Goal: Task Accomplishment & Management: Manage account settings

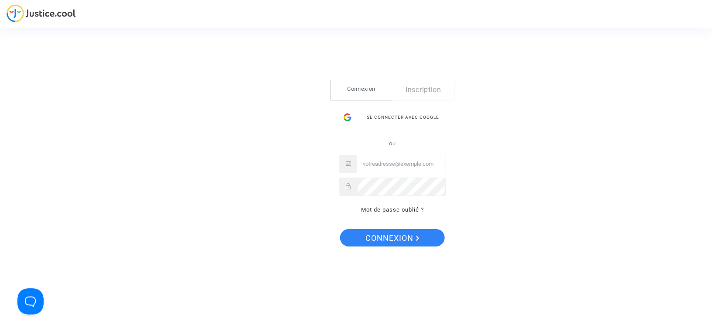
type input "daf@tunisair.fr"
click at [398, 238] on span "Connexion" at bounding box center [393, 238] width 54 height 18
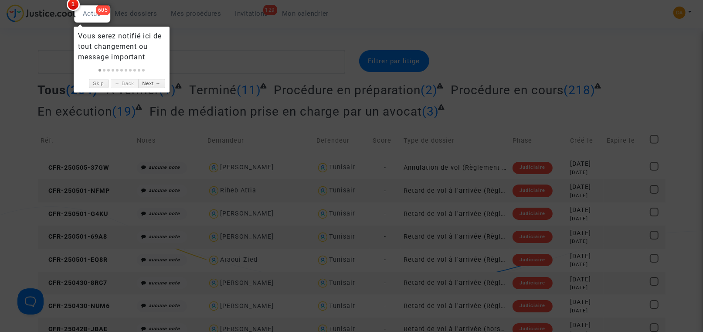
click at [150, 20] on div at bounding box center [351, 166] width 703 height 332
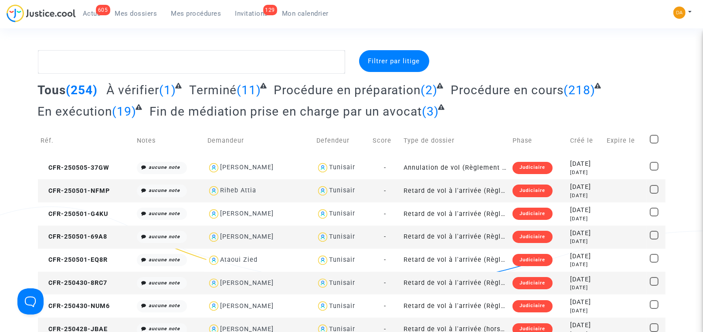
click at [54, 88] on span "Tous" at bounding box center [52, 90] width 28 height 14
click at [510, 138] on td "Phase" at bounding box center [539, 140] width 58 height 31
click at [399, 64] on span "Filtrer par litige" at bounding box center [394, 61] width 52 height 8
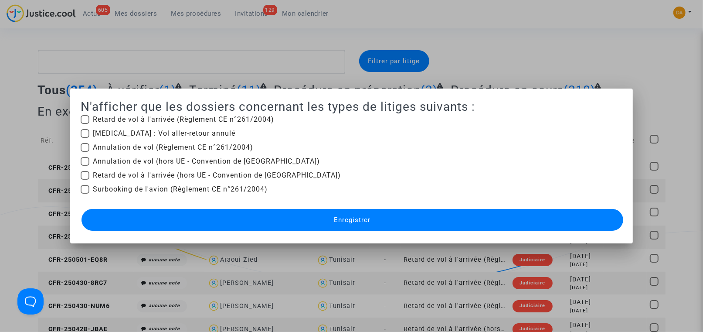
click at [584, 28] on div at bounding box center [351, 166] width 703 height 332
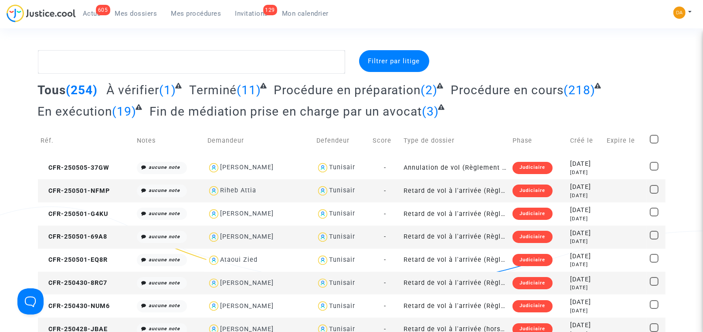
click at [510, 139] on td "Phase" at bounding box center [539, 140] width 58 height 31
click at [129, 16] on span "Mes dossiers" at bounding box center [136, 14] width 42 height 8
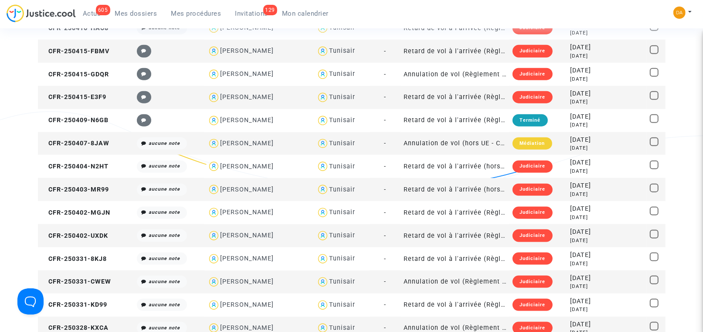
scroll to position [850, 0]
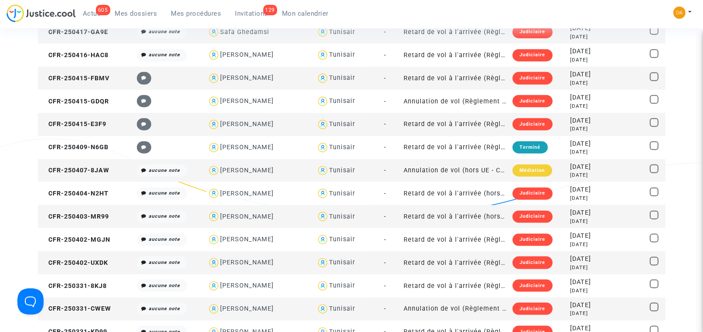
click at [519, 168] on div "Médiation" at bounding box center [532, 170] width 39 height 12
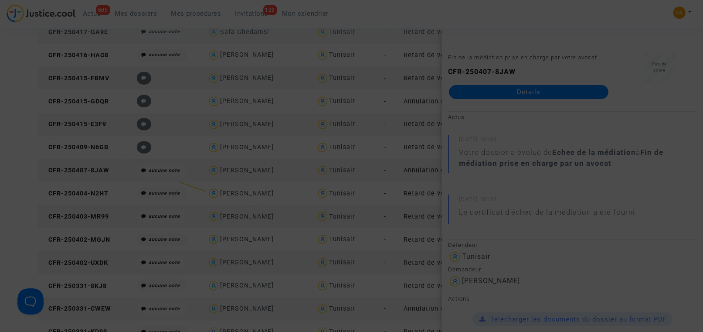
click at [518, 99] on div at bounding box center [351, 166] width 703 height 332
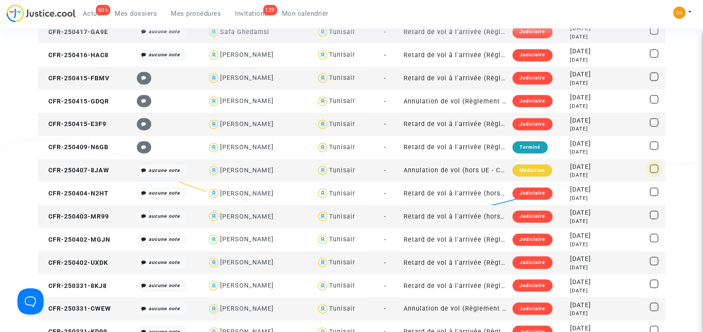
click at [653, 165] on span at bounding box center [654, 168] width 9 height 9
click at [654, 173] on input "checkbox" at bounding box center [654, 173] width 0 height 0
checkbox input "true"
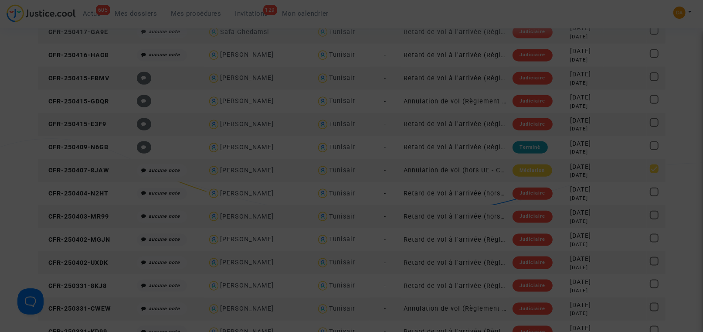
click at [649, 173] on div at bounding box center [351, 166] width 703 height 332
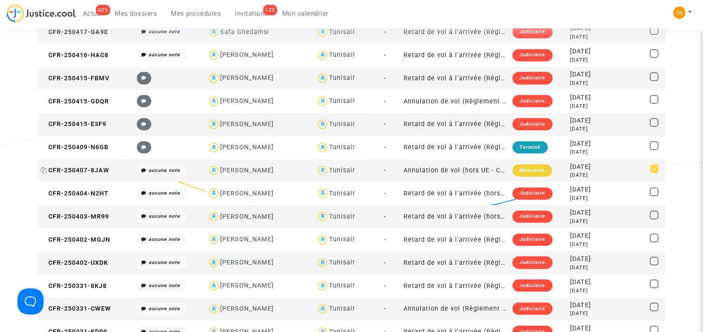
click at [83, 170] on span "CFR-250407-8JAW" at bounding box center [75, 170] width 69 height 7
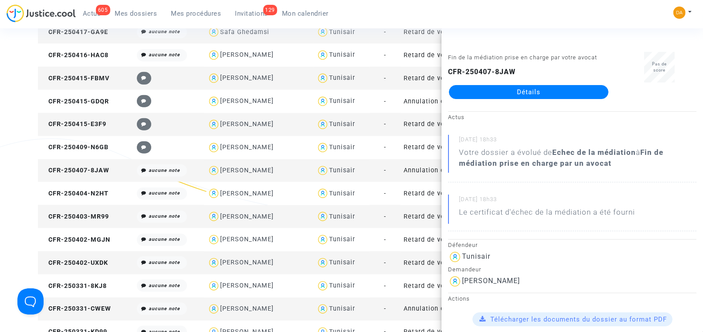
click at [526, 90] on link "Détails" at bounding box center [529, 92] width 160 height 14
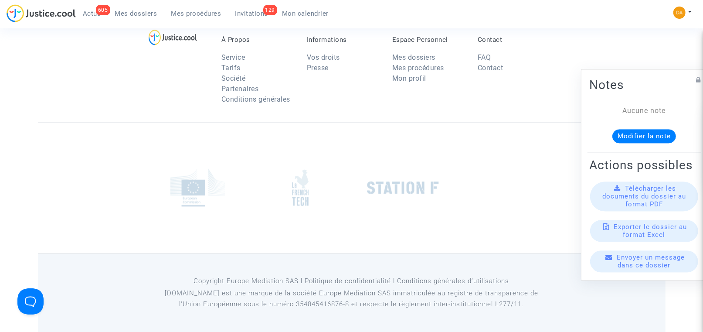
scroll to position [47, 0]
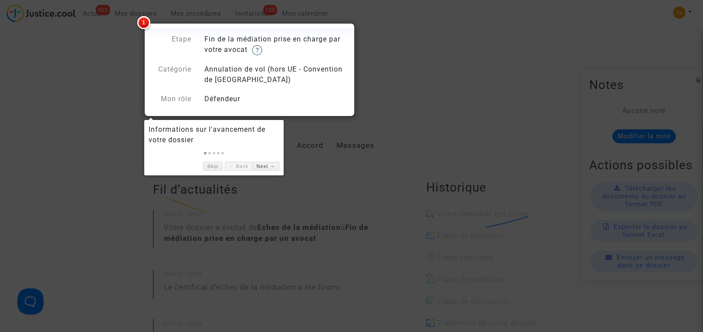
click at [112, 78] on div at bounding box center [351, 166] width 703 height 332
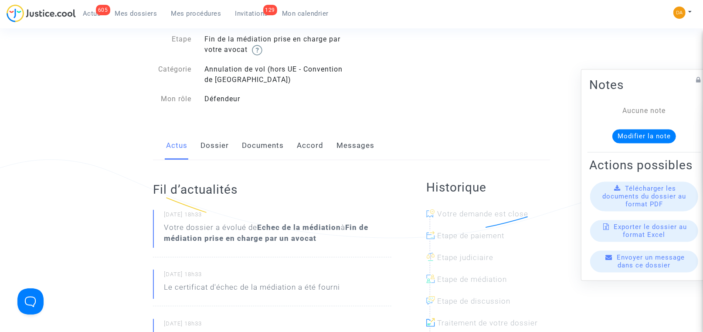
click at [646, 205] on span "Télécharger les documents du dossier au format PDF" at bounding box center [644, 196] width 84 height 24
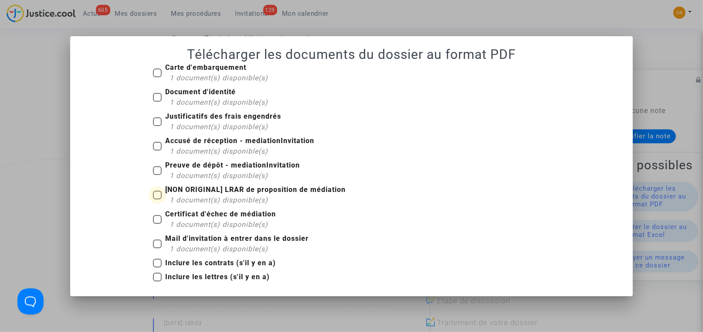
click at [159, 198] on span at bounding box center [157, 194] width 9 height 9
click at [157, 199] on input "[NON ORIGINAL] LRAR de proposition de médiation 1 document(s) disponible(s)" at bounding box center [157, 199] width 0 height 0
checkbox input "true"
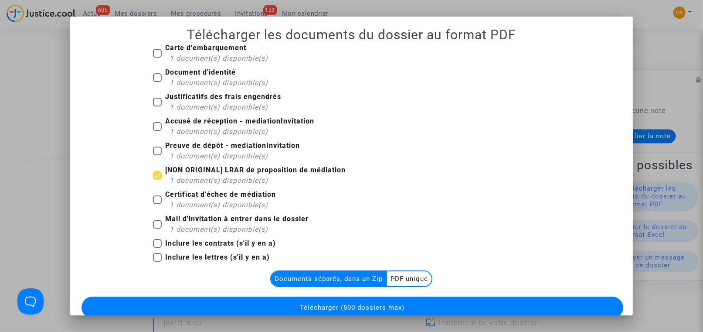
click at [326, 279] on multi-toggle-item "Documents séparés, dans un Zip" at bounding box center [329, 278] width 116 height 15
click at [407, 279] on multi-toggle-item "PDF unique" at bounding box center [409, 278] width 44 height 15
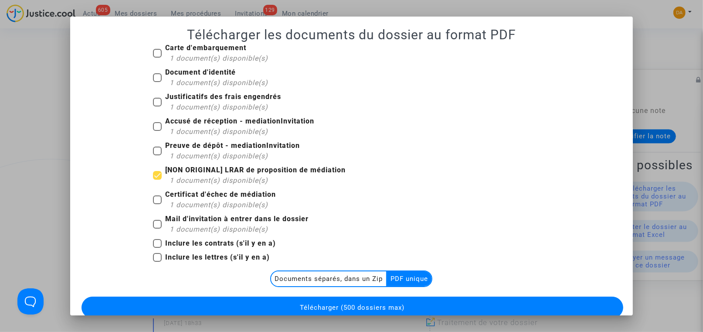
click at [361, 305] on span "Télécharger (500 dossiers max)" at bounding box center [352, 307] width 105 height 8
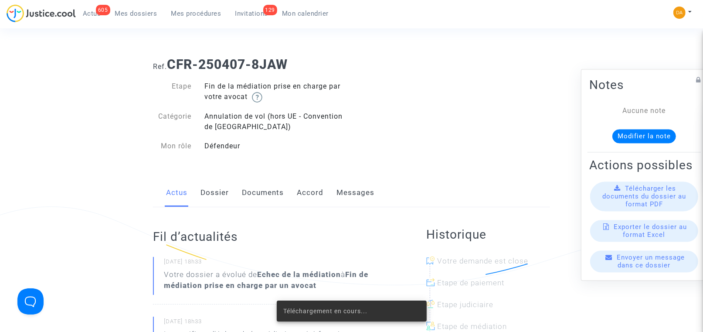
scroll to position [47, 0]
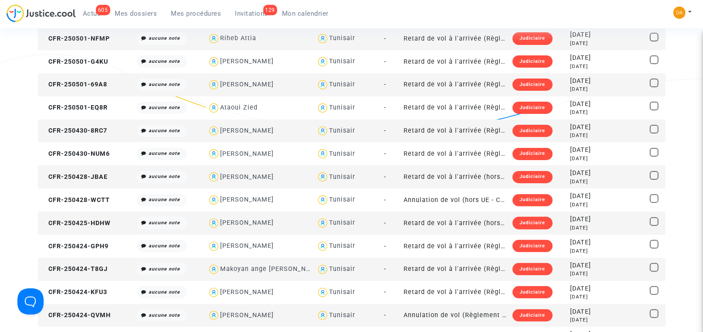
scroll to position [134, 0]
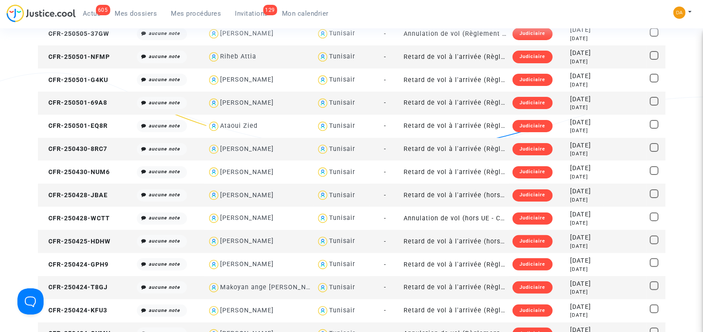
click at [180, 12] on span "Mes procédures" at bounding box center [196, 14] width 50 height 8
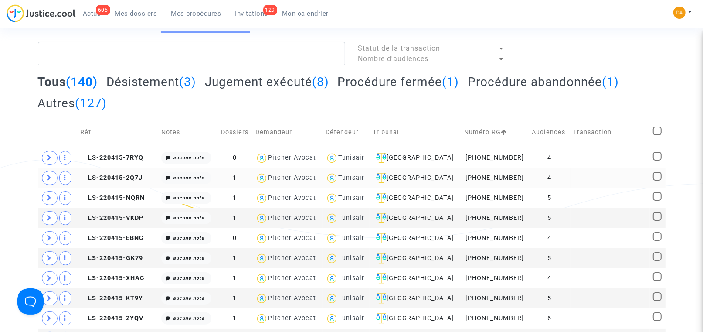
scroll to position [65, 0]
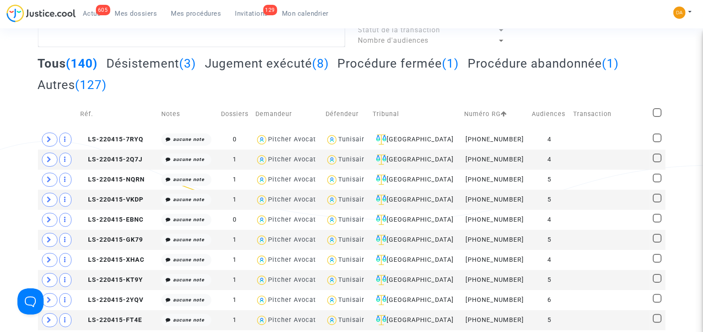
click at [287, 66] on h2 "Jugement exécuté (8)" at bounding box center [267, 63] width 124 height 15
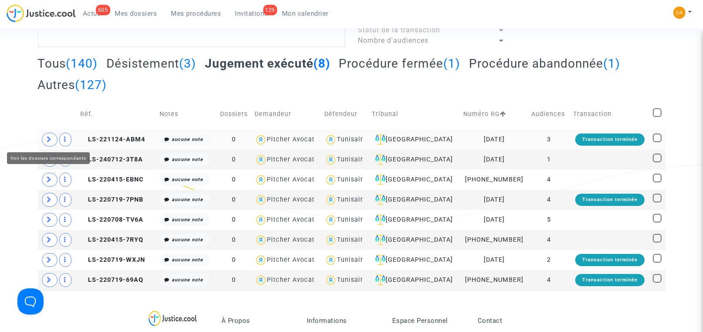
click at [46, 139] on span at bounding box center [50, 140] width 16 height 14
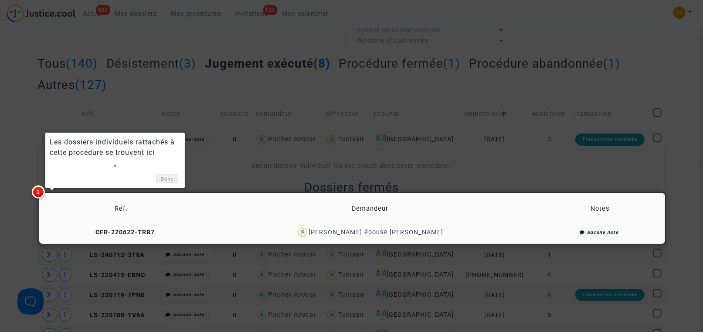
click at [539, 177] on div at bounding box center [351, 166] width 703 height 332
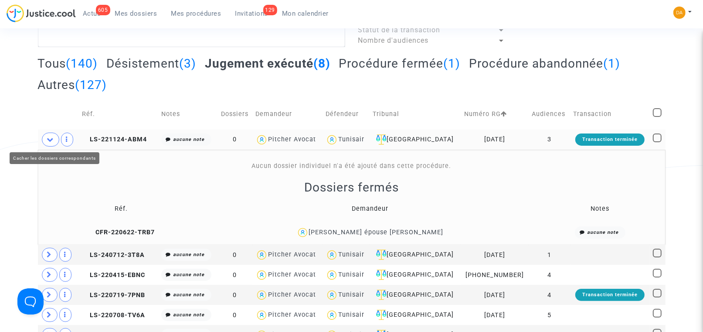
click at [49, 140] on icon at bounding box center [50, 139] width 7 height 7
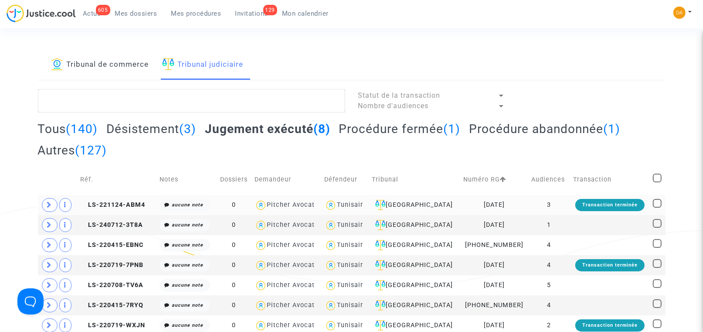
click at [136, 127] on h2 "Désistement (3)" at bounding box center [151, 128] width 90 height 15
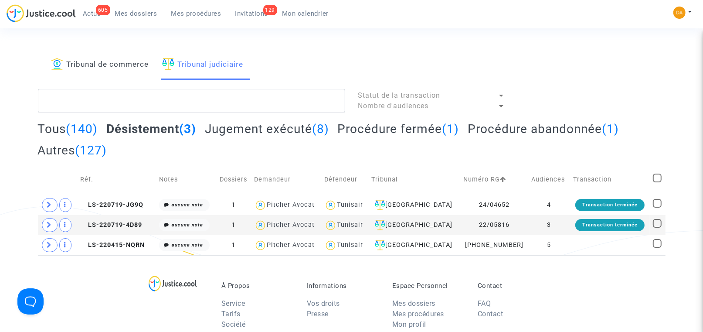
click at [51, 149] on h2 "Autres (127)" at bounding box center [72, 150] width 69 height 15
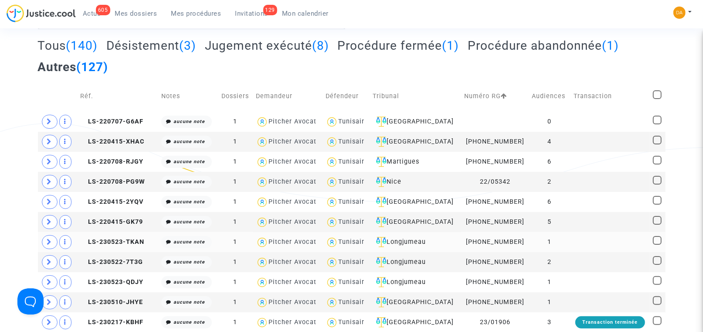
scroll to position [65, 0]
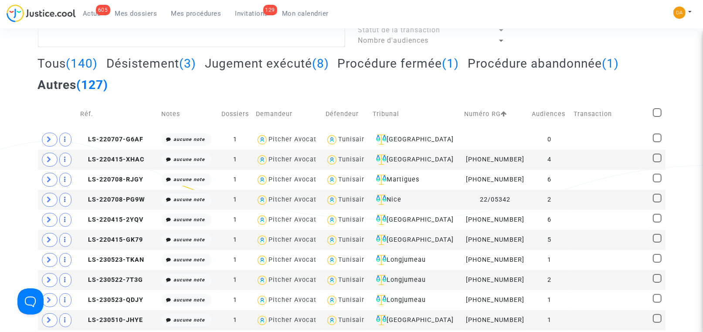
click at [58, 65] on h2 "Tous (140)" at bounding box center [68, 63] width 60 height 15
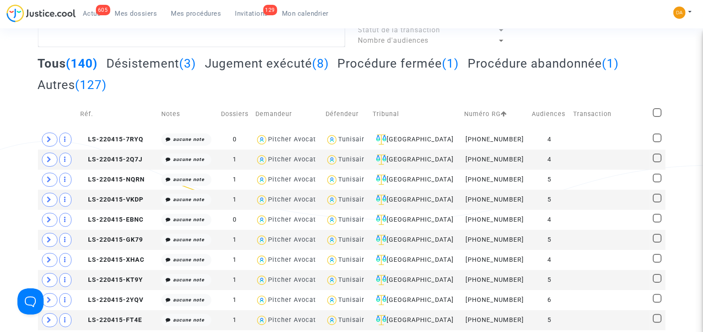
click at [92, 12] on span "Actus" at bounding box center [92, 14] width 18 height 8
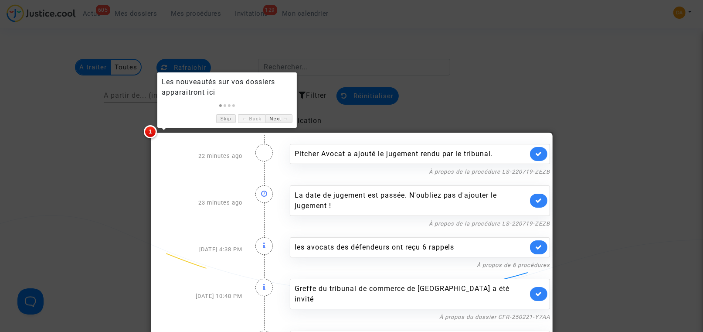
click at [75, 126] on div at bounding box center [351, 166] width 703 height 332
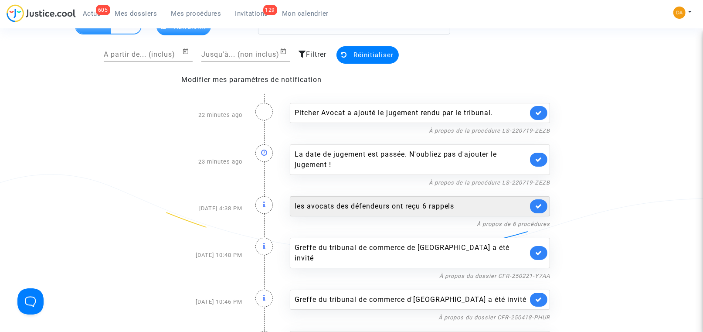
scroll to position [65, 0]
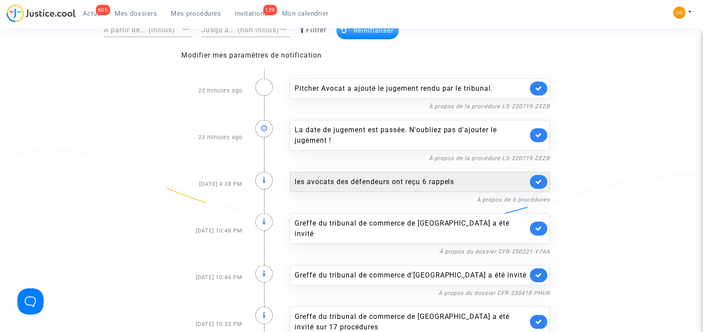
click at [442, 181] on div "les avocats des défendeurs ont reçu 6 rappels" at bounding box center [411, 182] width 233 height 10
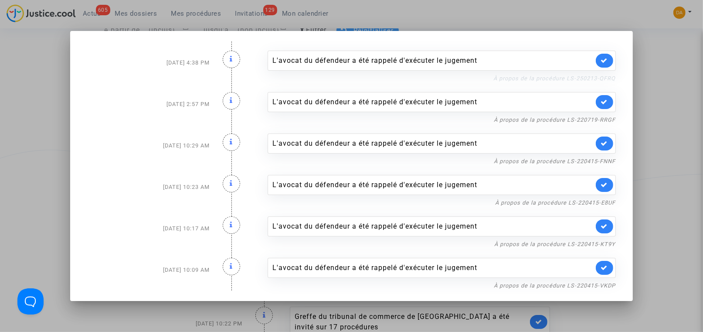
click at [550, 81] on link "À propos de la procédure LS-250213-QFRQ" at bounding box center [555, 78] width 122 height 7
click at [652, 48] on div at bounding box center [351, 166] width 703 height 332
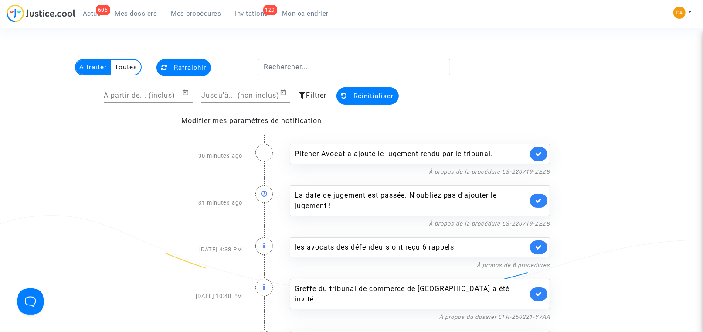
click at [129, 14] on span "Mes dossiers" at bounding box center [136, 14] width 42 height 8
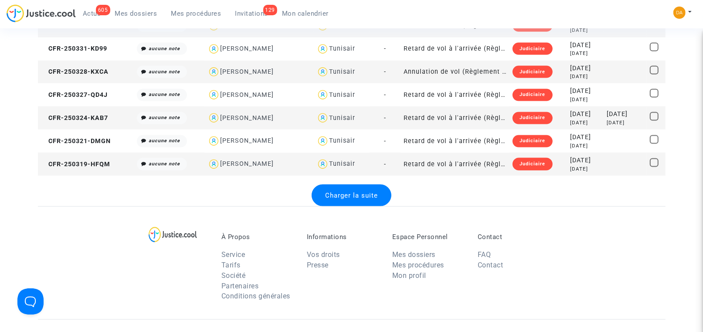
scroll to position [1176, 0]
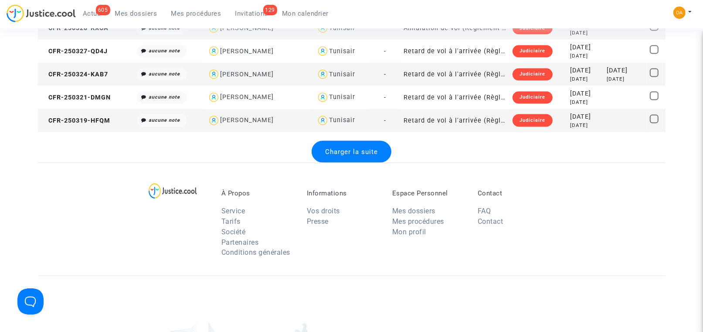
click at [350, 152] on span "Charger la suite" at bounding box center [351, 152] width 53 height 8
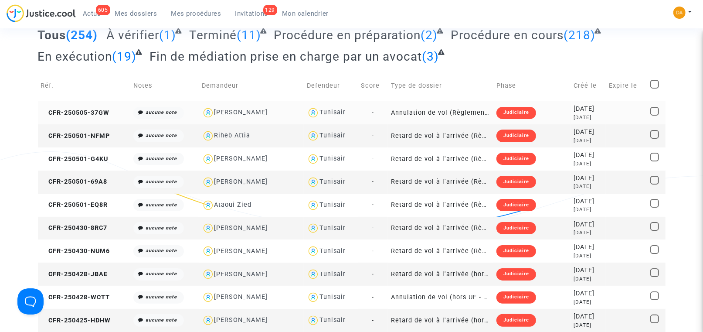
scroll to position [65, 0]
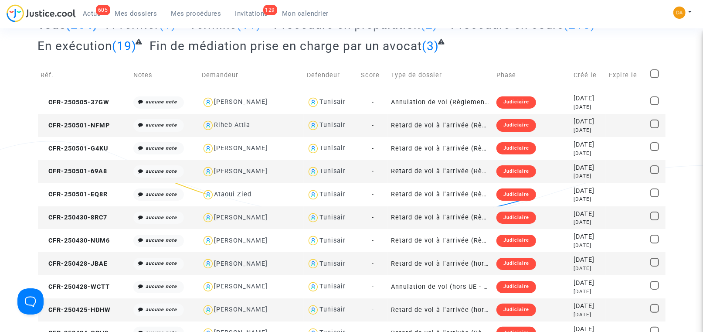
click at [252, 14] on span "Invitations" at bounding box center [251, 14] width 33 height 8
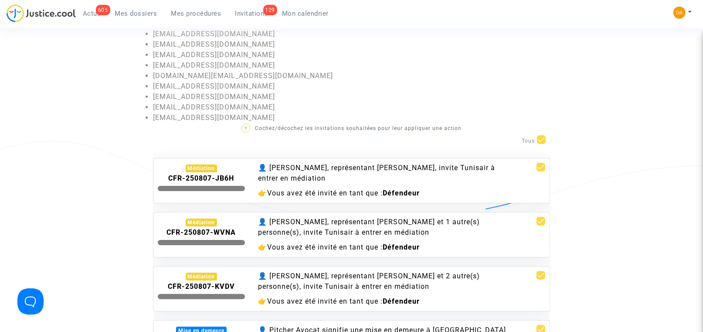
drag, startPoint x: 153, startPoint y: 34, endPoint x: 260, endPoint y: 116, distance: 134.5
click at [260, 116] on ul "[EMAIL_ADDRESS][DOMAIN_NAME] Bâtiment 548 Orlytech, [STREET_ADDRESS][PERSON_NAM…" at bounding box center [351, 65] width 397 height 115
click at [99, 92] on invitations-list "Invitations en attente Vous trouverez ici les invitations envoyées à: [EMAIL_AD…" at bounding box center [352, 197] width 628 height 425
click at [277, 171] on div "👤 [PERSON_NAME], représentant [PERSON_NAME], invite Tunisair à entrer en médiat…" at bounding box center [385, 173] width 254 height 21
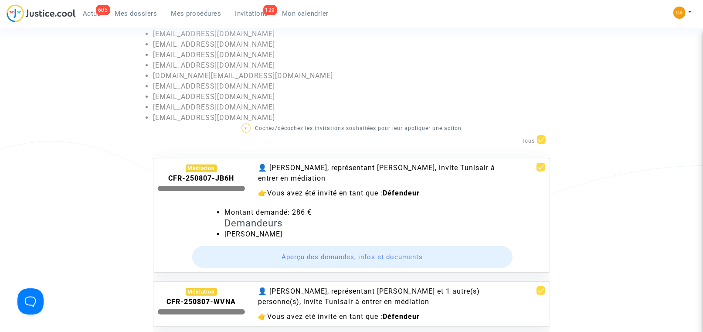
drag, startPoint x: 292, startPoint y: 213, endPoint x: 313, endPoint y: 209, distance: 21.3
click at [313, 209] on li "Montant demandé: 286 €" at bounding box center [384, 212] width 321 height 10
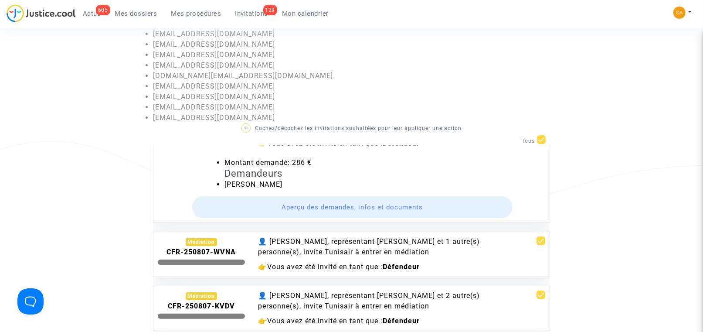
scroll to position [65, 0]
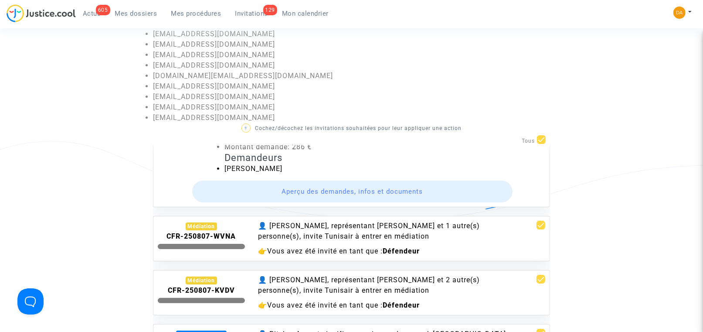
click at [334, 188] on button "Aperçu des demandes, infos et documents" at bounding box center [352, 191] width 321 height 22
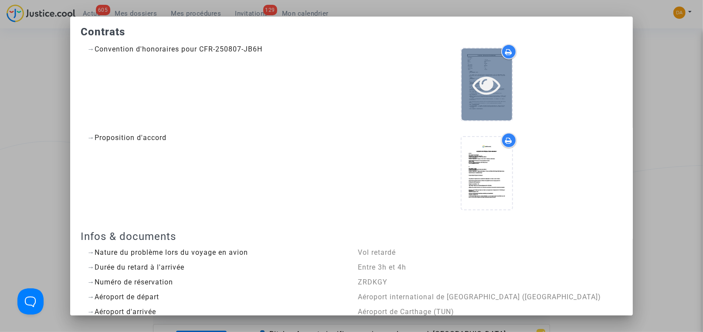
click at [477, 73] on icon at bounding box center [487, 85] width 28 height 28
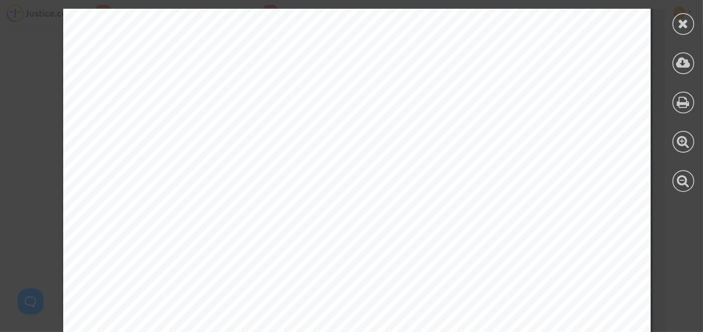
scroll to position [196, 0]
drag, startPoint x: 104, startPoint y: 115, endPoint x: 184, endPoint y: 120, distance: 80.4
click at [184, 120] on div "POUVOIR – CONVENTION D’HONORAIRES Le soussigné Nom complet [PERSON_NAME] Adress…" at bounding box center [357, 229] width 588 height 832
drag, startPoint x: 184, startPoint y: 120, endPoint x: 155, endPoint y: 153, distance: 44.2
click at [155, 153] on span "D'autre part," at bounding box center [144, 157] width 52 height 8
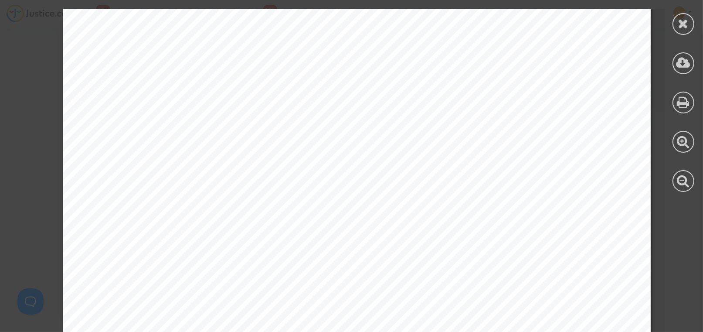
click at [190, 190] on div "POUVOIR – CONVENTION D’HONORAIRES Le soussigné Nom complet [PERSON_NAME] Adress…" at bounding box center [357, 229] width 588 height 832
click at [133, 202] on span "Yource B.V." at bounding box center [143, 205] width 50 height 8
drag, startPoint x: 109, startPoint y: 206, endPoint x: 148, endPoint y: 205, distance: 38.8
click at [148, 205] on span "Yource B.V." at bounding box center [143, 205] width 50 height 8
drag, startPoint x: 148, startPoint y: 205, endPoint x: 150, endPoint y: 224, distance: 19.2
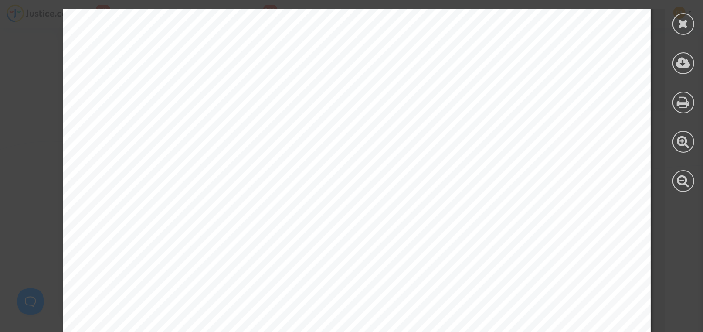
click at [150, 224] on span "De troisième part," at bounding box center [155, 223] width 75 height 8
drag, startPoint x: 208, startPoint y: 105, endPoint x: 255, endPoint y: 129, distance: 52.4
click at [217, 97] on div "La présente convention est soumise au droit français. En cas de contestation re…" at bounding box center [357, 215] width 588 height 832
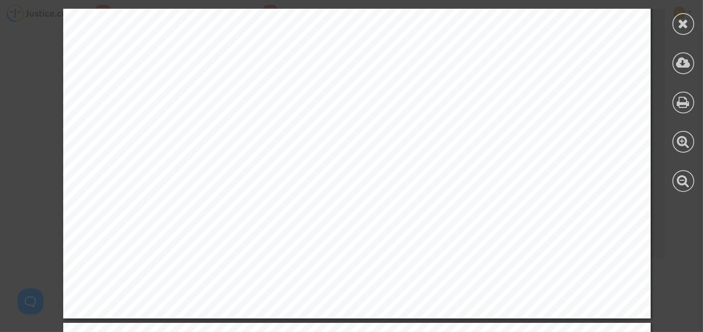
scroll to position [457, 0]
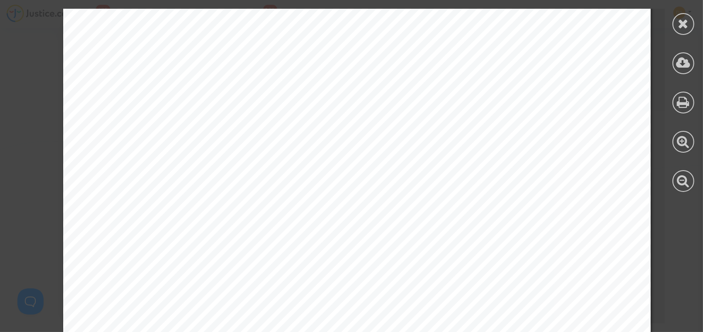
drag, startPoint x: 319, startPoint y: 185, endPoint x: 536, endPoint y: 186, distance: 216.2
click at [536, 186] on span "Le Client accepte par les présentes que les frais irrépétibles (article 700) so…" at bounding box center [391, 186] width 547 height 8
click at [230, 222] on span "L’Honoraire de Résultat s’appliquera en cas de décision judiciaire positive ou …" at bounding box center [397, 219] width 559 height 8
click at [682, 26] on icon at bounding box center [683, 23] width 11 height 13
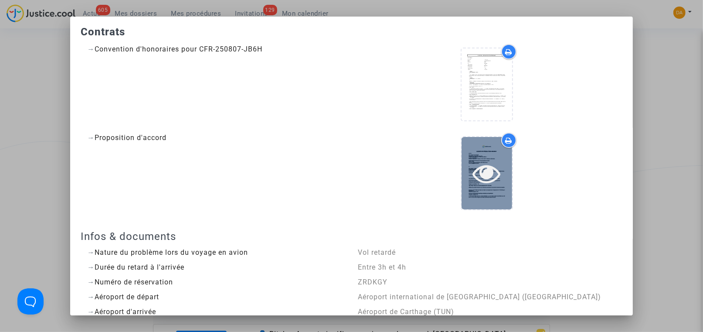
click at [485, 164] on icon at bounding box center [487, 173] width 28 height 28
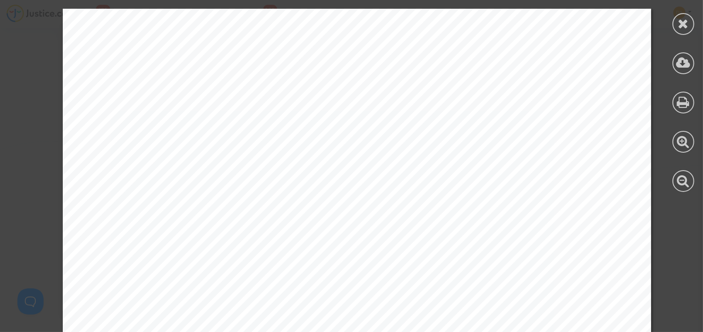
click at [221, 151] on span "ACCORD DE RÉSOLUTION AMIABLE" at bounding box center [358, 149] width 285 height 16
drag, startPoint x: 209, startPoint y: 155, endPoint x: 486, endPoint y: 152, distance: 277.7
click at [486, 152] on span "ACCORD DE RÉSOLUTION AMIABLE" at bounding box center [358, 149] width 285 height 16
drag, startPoint x: 170, startPoint y: 69, endPoint x: 267, endPoint y: 76, distance: 97.0
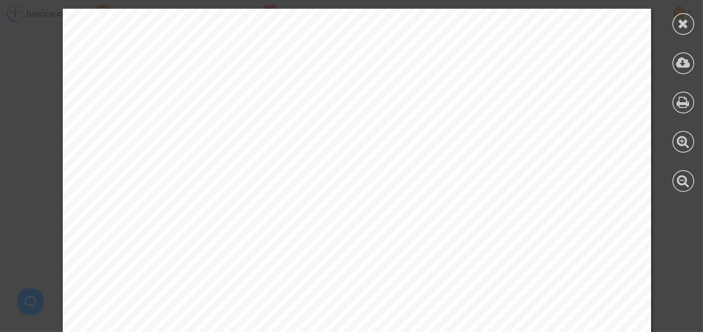
click at [267, 76] on div "ACCORD DE RÉSOLUTION AMIABLE ENTRE : Nom complet : [PERSON_NAME] Représenté.e p…" at bounding box center [357, 294] width 588 height 832
drag, startPoint x: 267, startPoint y: 76, endPoint x: 207, endPoint y: 114, distance: 70.6
click at [207, 114] on div "ACCORD DE RÉSOLUTION AMIABLE ENTRE : Nom complet : [PERSON_NAME] Représenté.e p…" at bounding box center [357, 294] width 588 height 832
click at [235, 95] on span "Immatriculé au registre du commerce des société de" at bounding box center [241, 95] width 262 height 10
drag, startPoint x: 237, startPoint y: 80, endPoint x: 300, endPoint y: 85, distance: 63.4
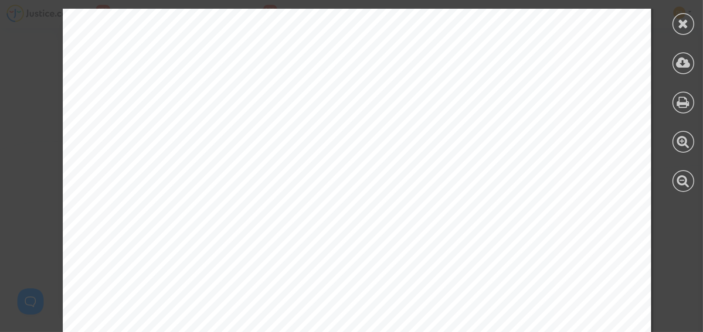
click at [300, 85] on span "Représenté.e par la société : Yource B.V." at bounding box center [213, 83] width 206 height 10
drag, startPoint x: 300, startPoint y: 85, endPoint x: 251, endPoint y: 102, distance: 51.3
click at [251, 102] on div "ACCORD DE RÉSOLUTION AMIABLE ENTRE : Nom complet : [PERSON_NAME] Représenté.e p…" at bounding box center [357, 294] width 588 height 832
drag, startPoint x: 113, startPoint y: 122, endPoint x: 242, endPoint y: 119, distance: 128.6
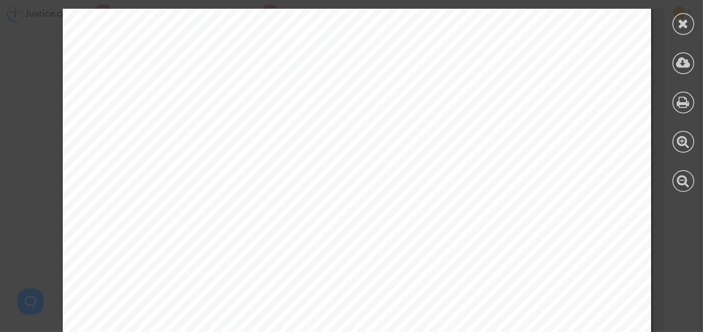
click at [242, 119] on div "ACCORD DE RÉSOLUTION AMIABLE ENTRE : Nom complet : [PERSON_NAME] Représenté.e p…" at bounding box center [357, 163] width 588 height 832
drag, startPoint x: 242, startPoint y: 119, endPoint x: 237, endPoint y: 143, distance: 24.0
click at [237, 143] on div "ACCORD DE RÉSOLUTION AMIABLE ENTRE : Nom complet : [PERSON_NAME] Représenté.e p…" at bounding box center [357, 163] width 588 height 832
drag, startPoint x: 221, startPoint y: 162, endPoint x: 541, endPoint y: 164, distance: 320.4
click at [541, 164] on div "ACCORD DE RÉSOLUTION AMIABLE ENTRE : Nom complet : [PERSON_NAME] Représenté.e p…" at bounding box center [357, 163] width 588 height 832
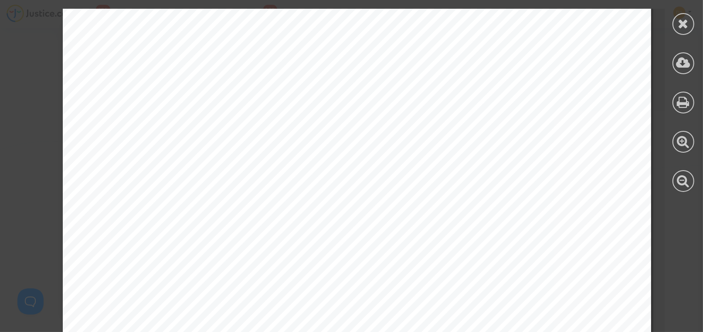
drag, startPoint x: 541, startPoint y: 164, endPoint x: 370, endPoint y: 195, distance: 173.6
click at [401, 191] on div "ACCORD DE RÉSOLUTION AMIABLE ENTRE : Nom complet : [PERSON_NAME] Représenté.e p…" at bounding box center [357, 163] width 588 height 832
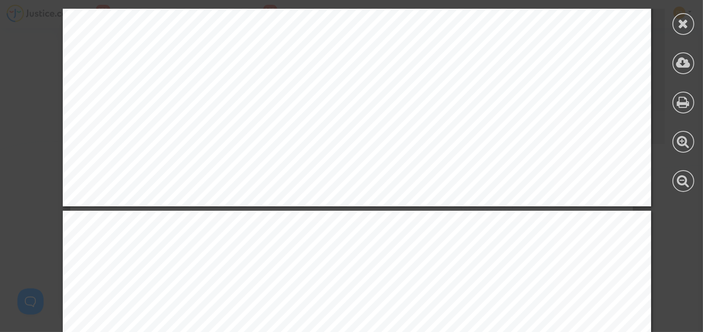
scroll to position [523, 0]
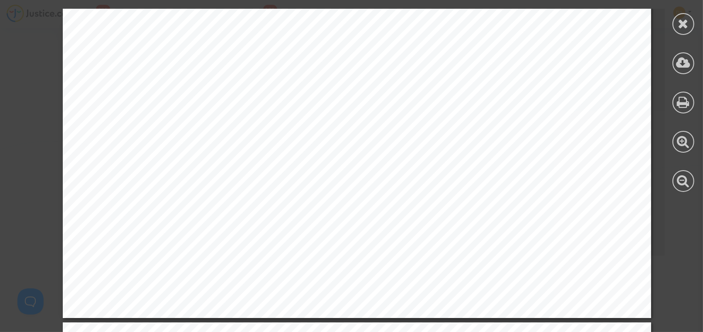
click at [220, 178] on span "Proposition acceptée : 250" at bounding box center [177, 176] width 134 height 10
drag, startPoint x: 295, startPoint y: 204, endPoint x: 428, endPoint y: 204, distance: 132.9
click at [428, 204] on span "Demande 2: Remboursement des frais de médiation pour [PERSON_NAME]" at bounding box center [300, 202] width 380 height 10
drag, startPoint x: 208, startPoint y: 217, endPoint x: 242, endPoint y: 214, distance: 34.5
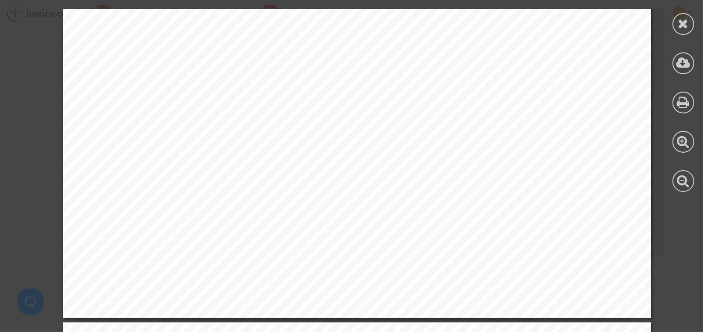
drag, startPoint x: 242, startPoint y: 214, endPoint x: 220, endPoint y: 211, distance: 22.9
click at [220, 211] on span "Proposition acceptée : 36" at bounding box center [174, 214] width 128 height 10
drag, startPoint x: 220, startPoint y: 211, endPoint x: 210, endPoint y: 211, distance: 9.6
click at [210, 211] on span "Proposition acceptée : 36" at bounding box center [174, 214] width 128 height 10
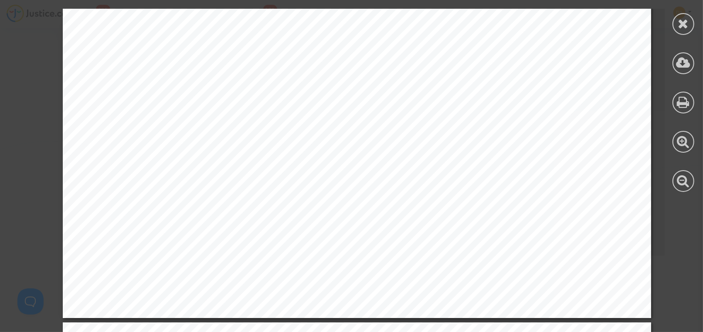
drag, startPoint x: 370, startPoint y: 204, endPoint x: 441, endPoint y: 205, distance: 71.5
click at [441, 205] on span "Demande 2: Remboursement des frais de médiation pour [PERSON_NAME]" at bounding box center [300, 202] width 380 height 10
click at [367, 204] on span "Demande 2: Remboursement des frais de médiation pour [PERSON_NAME]" at bounding box center [300, 202] width 380 height 10
click at [370, 204] on span "Demande 2: Remboursement des frais de médiation pour [PERSON_NAME]" at bounding box center [300, 202] width 380 height 10
click at [370, 203] on span "Demande 2: Remboursement des frais de médiation pour [PERSON_NAME]" at bounding box center [300, 202] width 380 height 10
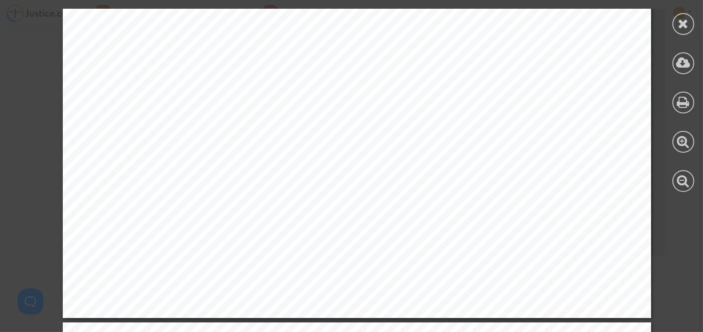
drag, startPoint x: 370, startPoint y: 204, endPoint x: 434, endPoint y: 204, distance: 64.5
click at [434, 204] on span "Demande 2: Remboursement des frais de médiation pour [PERSON_NAME]" at bounding box center [300, 202] width 380 height 10
click at [283, 206] on span "Demande 2: Remboursement des frais de médiation pour [PERSON_NAME]" at bounding box center [300, 202] width 380 height 10
drag, startPoint x: 162, startPoint y: 204, endPoint x: 230, endPoint y: 211, distance: 68.3
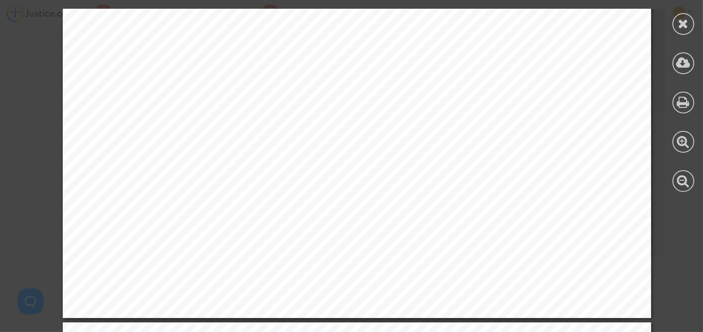
click at [370, 204] on span "Demande 2: Remboursement des frais de médiation pour [PERSON_NAME]" at bounding box center [300, 202] width 380 height 10
drag, startPoint x: 206, startPoint y: 219, endPoint x: 226, endPoint y: 218, distance: 19.6
click at [309, 200] on span "Demande 2: Remboursement des frais de médiation pour [PERSON_NAME]" at bounding box center [300, 202] width 380 height 10
drag, startPoint x: 204, startPoint y: 177, endPoint x: 226, endPoint y: 177, distance: 21.8
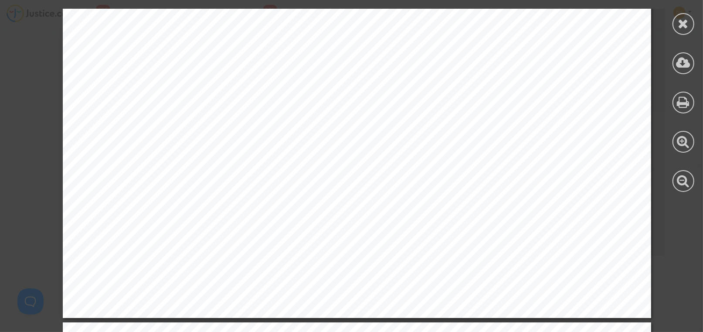
drag, startPoint x: 226, startPoint y: 177, endPoint x: 206, endPoint y: 215, distance: 42.5
click at [206, 215] on span "Proposition acceptée : 36" at bounding box center [174, 214] width 128 height 10
drag, startPoint x: 206, startPoint y: 217, endPoint x: 228, endPoint y: 217, distance: 21.8
click at [228, 217] on span "Proposition acceptée : 36" at bounding box center [174, 214] width 128 height 10
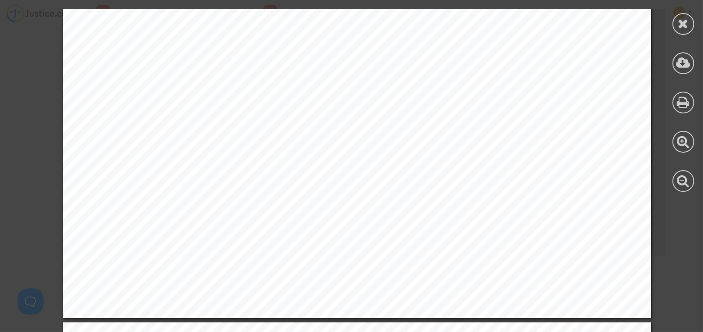
drag, startPoint x: 228, startPoint y: 217, endPoint x: 302, endPoint y: 231, distance: 75.3
click at [678, 24] on icon at bounding box center [683, 23] width 11 height 13
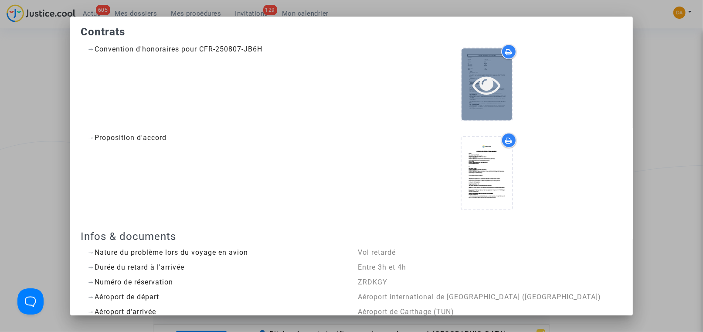
click at [476, 71] on icon at bounding box center [487, 85] width 28 height 28
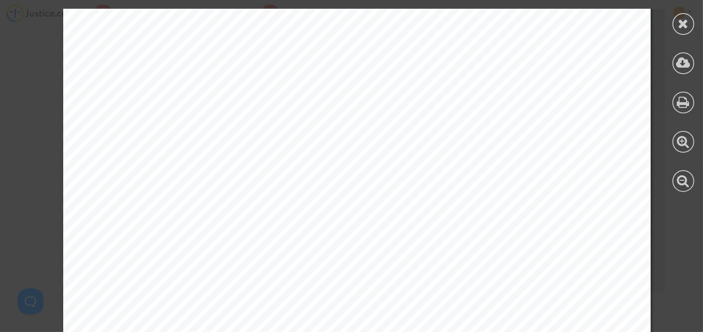
scroll to position [588, 0]
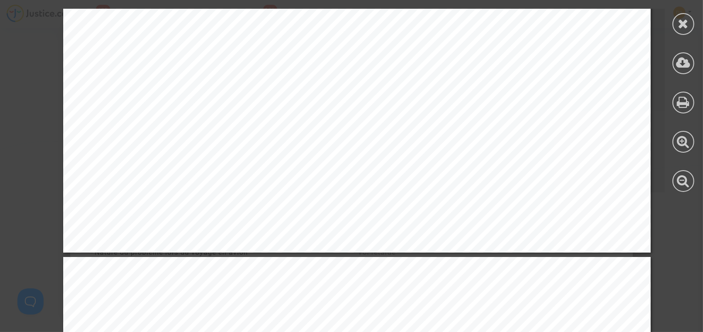
click at [681, 22] on icon at bounding box center [683, 23] width 11 height 13
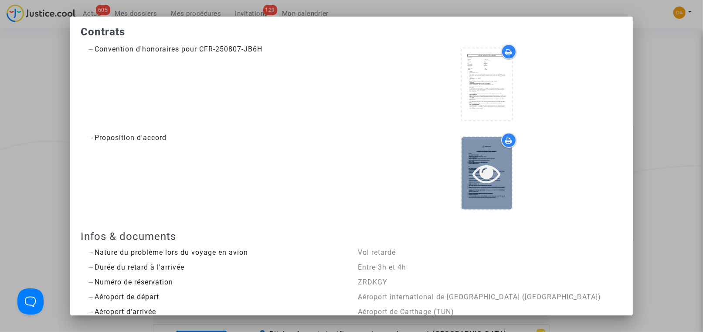
click at [480, 190] on div at bounding box center [487, 173] width 51 height 72
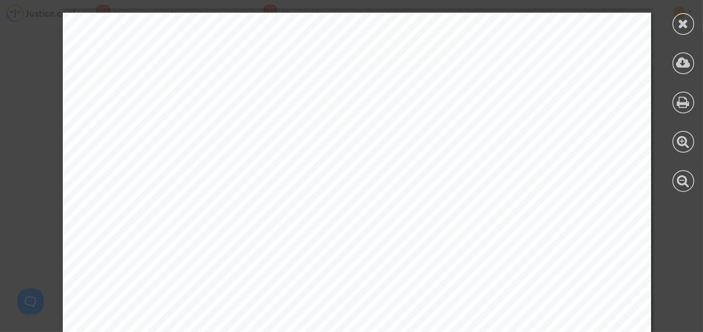
scroll to position [850, 0]
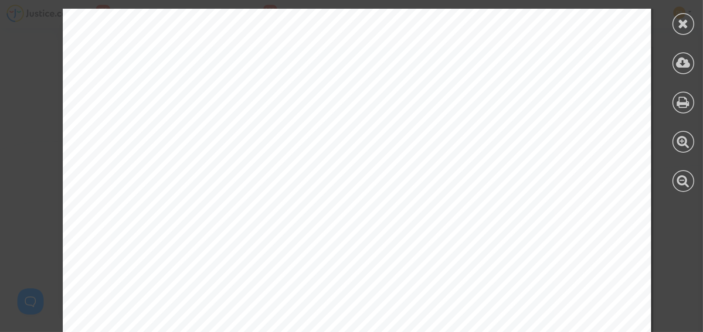
drag, startPoint x: 101, startPoint y: 151, endPoint x: 323, endPoint y: 146, distance: 221.5
click at [228, 146] on span "IBAN : [FINANCIAL_ID]" at bounding box center [169, 147] width 118 height 10
drag, startPoint x: 323, startPoint y: 146, endPoint x: 295, endPoint y: 219, distance: 78.8
drag, startPoint x: 305, startPoint y: 218, endPoint x: 426, endPoint y: 202, distance: 121.8
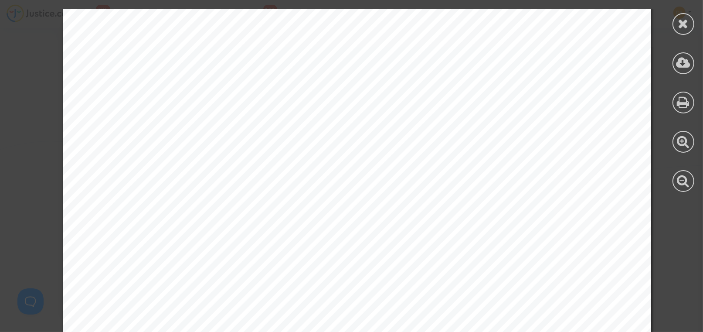
drag, startPoint x: 426, startPoint y: 202, endPoint x: 349, endPoint y: 213, distance: 77.9
click at [349, 213] on span "CFR-250807-JB6H" at bounding box center [360, 216] width 95 height 10
drag, startPoint x: 307, startPoint y: 218, endPoint x: 396, endPoint y: 221, distance: 89.4
click at [396, 221] on span "CFR-250807-JB6H" at bounding box center [360, 216] width 95 height 10
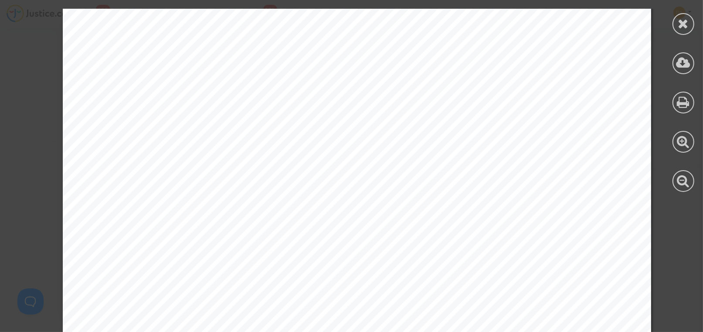
scroll to position [0, 0]
click at [685, 24] on icon at bounding box center [683, 23] width 11 height 13
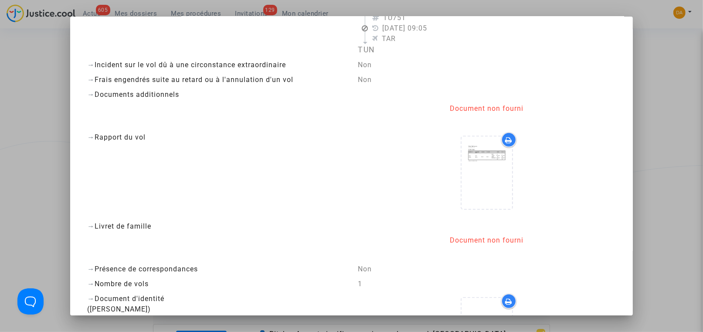
scroll to position [326, 0]
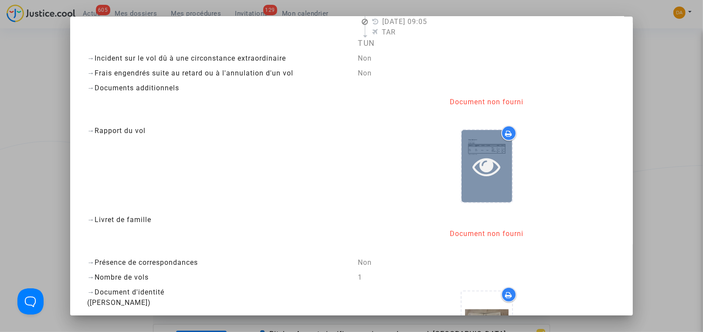
click at [475, 140] on div at bounding box center [487, 166] width 51 height 72
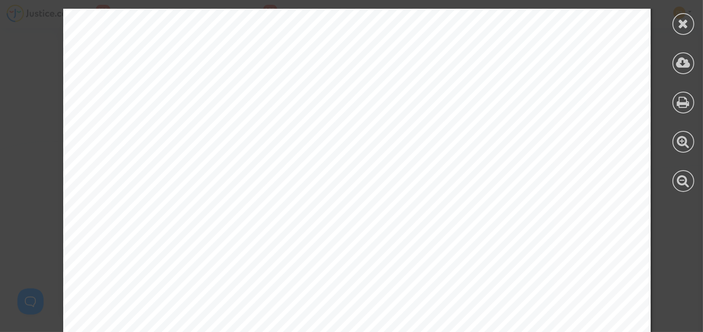
scroll to position [65, 0]
drag, startPoint x: 97, startPoint y: 226, endPoint x: 226, endPoint y: 218, distance: 129.7
drag, startPoint x: 226, startPoint y: 218, endPoint x: 135, endPoint y: 226, distance: 91.4
click at [135, 226] on span "Total delay: 3 hours and 44 minutes" at bounding box center [170, 224] width 133 height 7
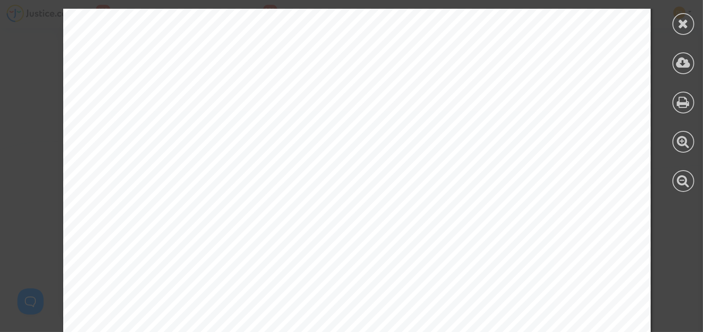
scroll to position [3867, 0]
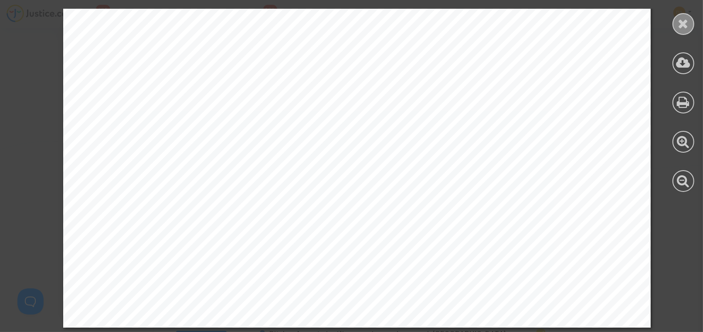
click at [686, 27] on icon at bounding box center [683, 23] width 11 height 13
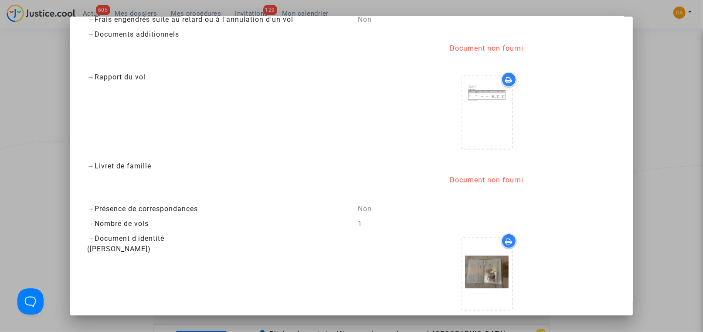
scroll to position [457, 0]
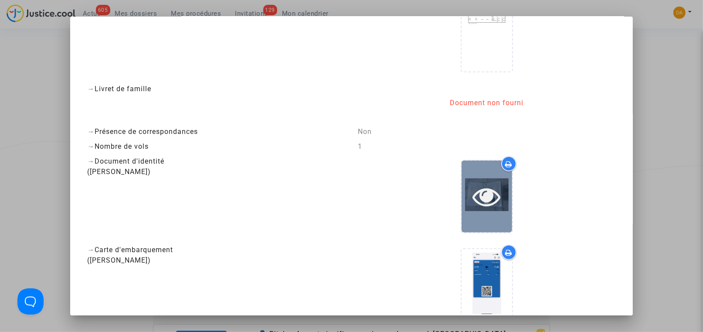
click at [473, 185] on icon at bounding box center [487, 196] width 28 height 28
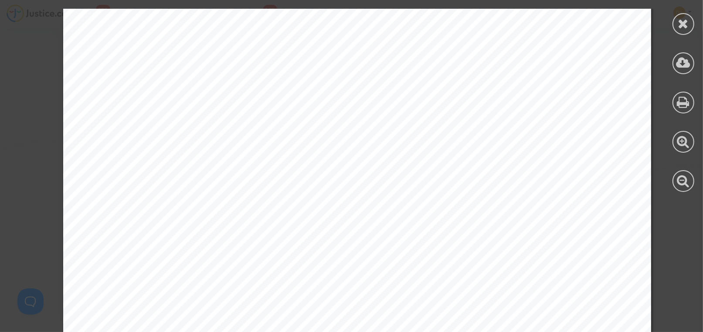
scroll to position [2195, 0]
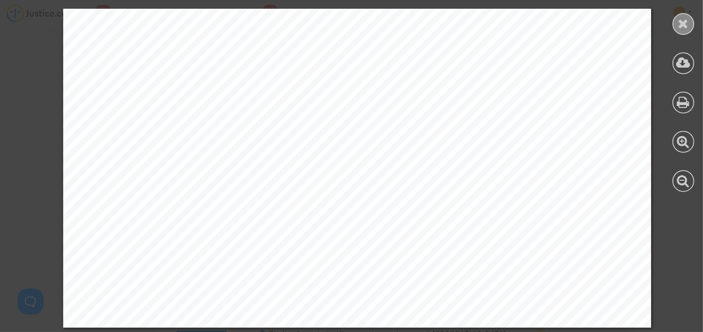
click at [679, 24] on icon at bounding box center [683, 23] width 11 height 13
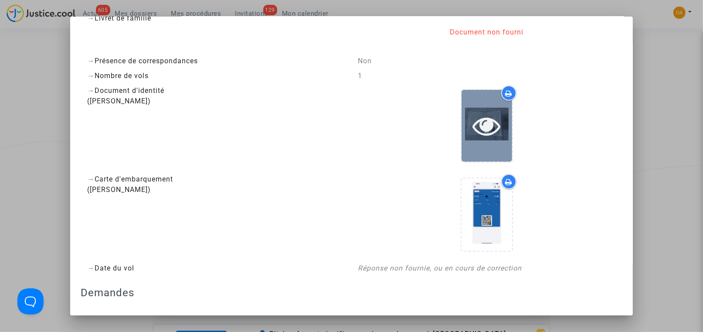
scroll to position [588, 0]
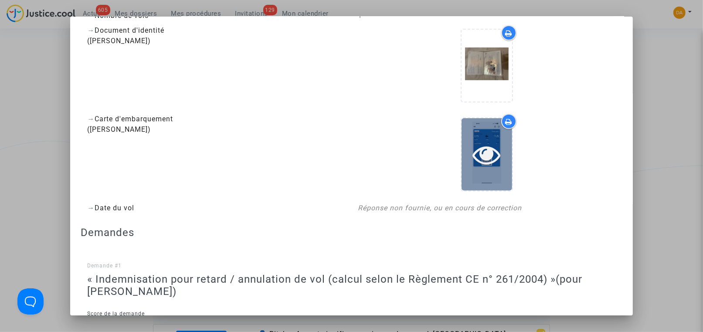
click at [477, 135] on div at bounding box center [487, 154] width 51 height 72
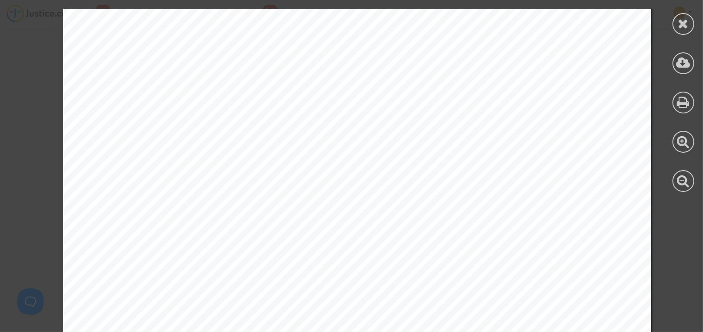
scroll to position [0, 0]
click at [682, 24] on icon at bounding box center [683, 23] width 11 height 13
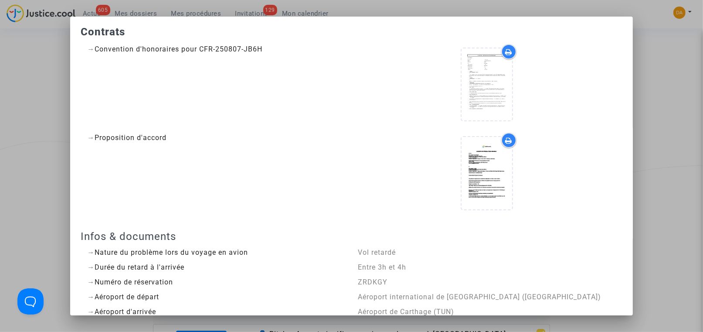
click at [665, 53] on div at bounding box center [351, 166] width 703 height 332
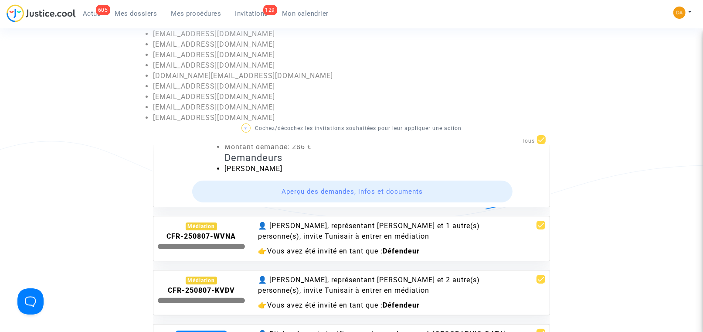
scroll to position [131, 0]
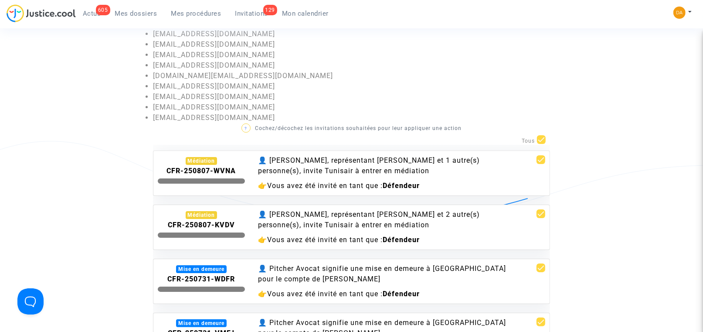
click at [215, 268] on div "Mise en demeure" at bounding box center [201, 269] width 51 height 8
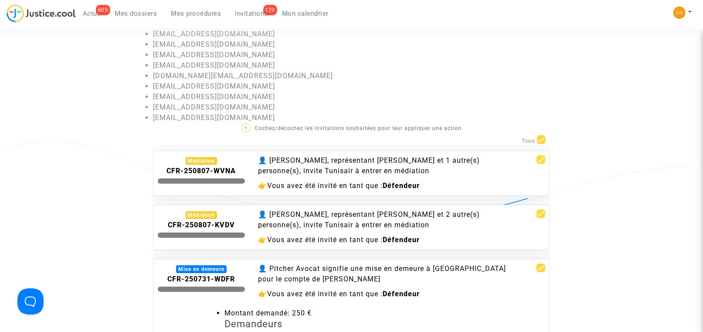
click at [212, 279] on b "CFR-250731-WDFR" at bounding box center [201, 279] width 68 height 8
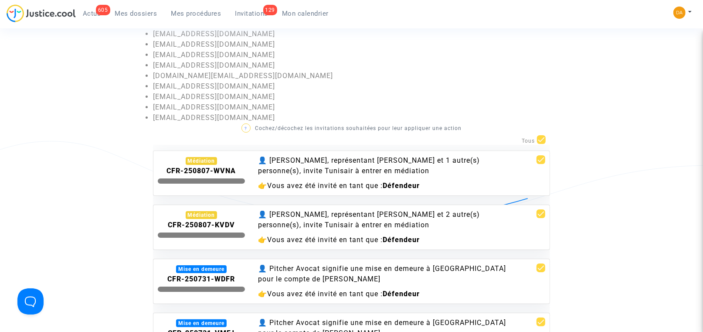
click at [212, 279] on b "CFR-250731-WDFR" at bounding box center [201, 279] width 68 height 8
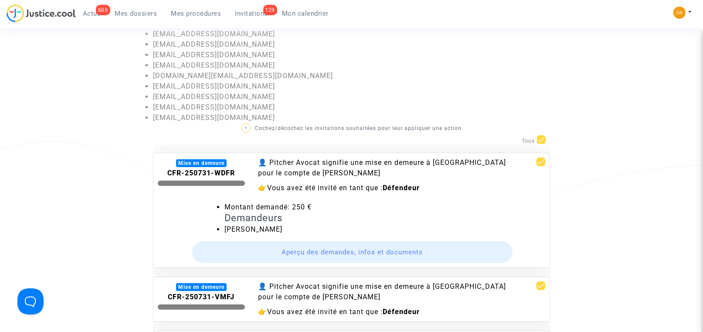
scroll to position [262, 0]
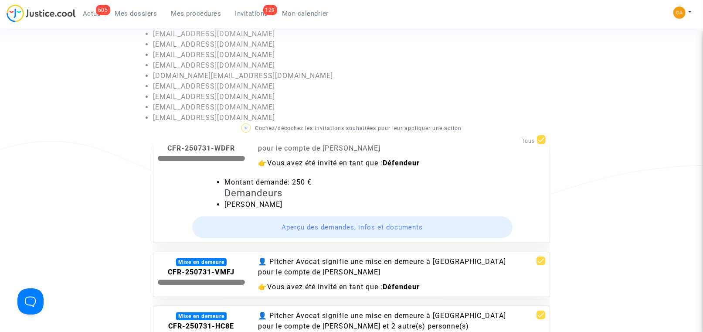
click at [323, 226] on button "Aperçu des demandes, infos et documents" at bounding box center [352, 227] width 321 height 22
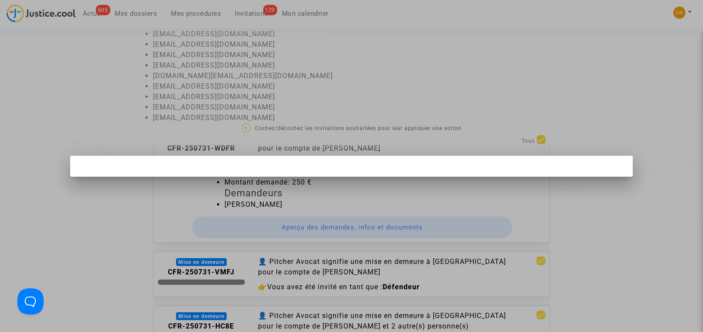
scroll to position [0, 0]
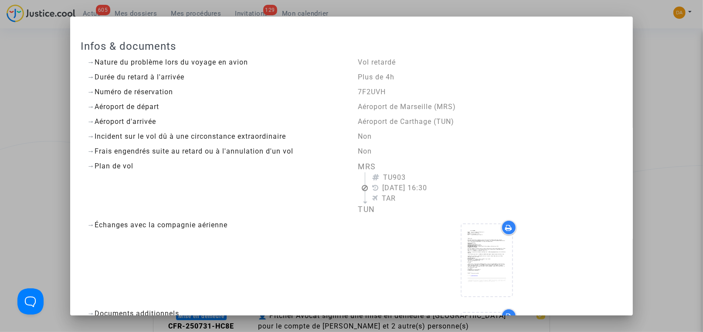
click at [668, 130] on div at bounding box center [351, 166] width 703 height 332
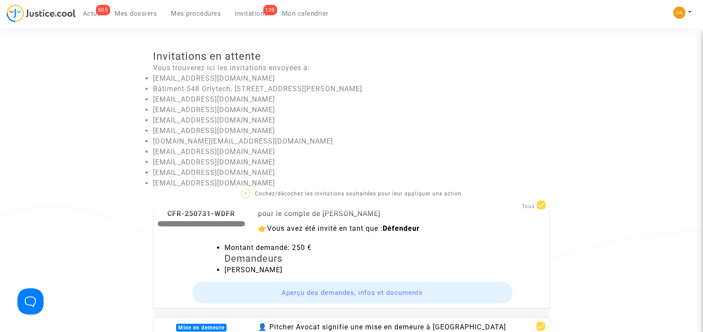
scroll to position [65, 0]
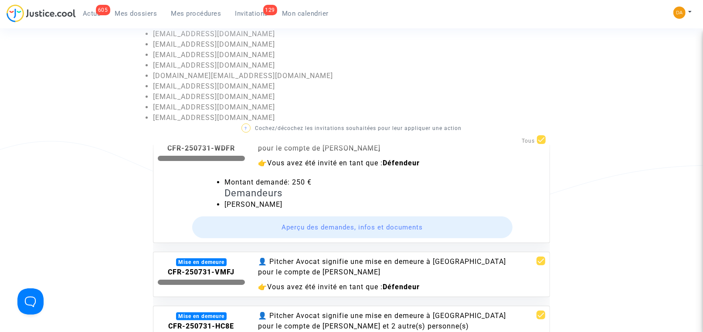
drag, startPoint x: 291, startPoint y: 183, endPoint x: 313, endPoint y: 183, distance: 21.4
click at [313, 183] on li "Montant demandé: 250 €" at bounding box center [384, 182] width 321 height 10
click at [341, 225] on button "Aperçu des demandes, infos et documents" at bounding box center [352, 227] width 321 height 22
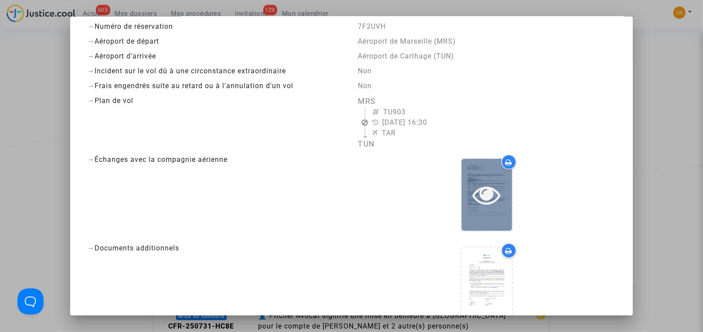
click at [478, 168] on div at bounding box center [487, 195] width 51 height 72
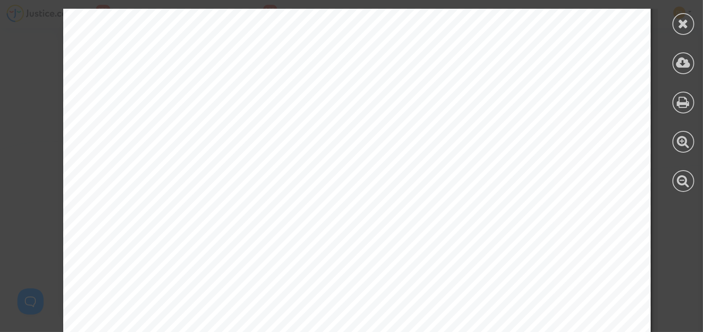
scroll to position [0, 0]
click at [677, 25] on div at bounding box center [684, 24] width 22 height 22
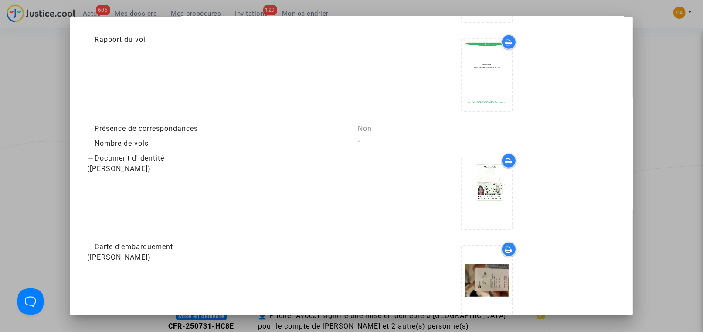
scroll to position [428, 0]
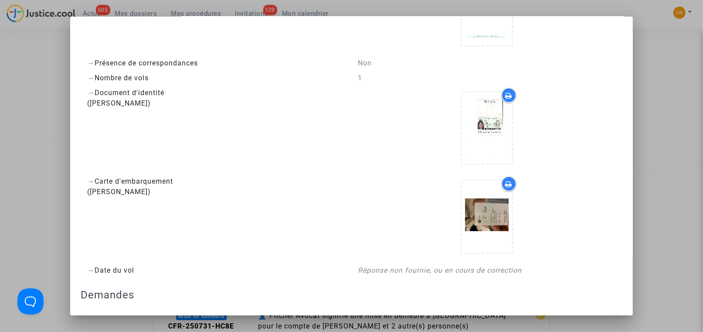
click at [660, 85] on div at bounding box center [351, 166] width 703 height 332
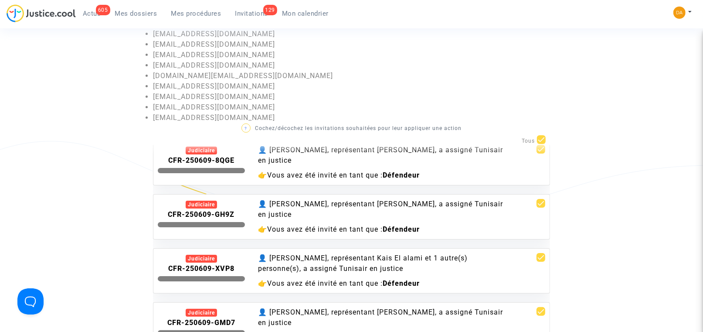
scroll to position [2942, 0]
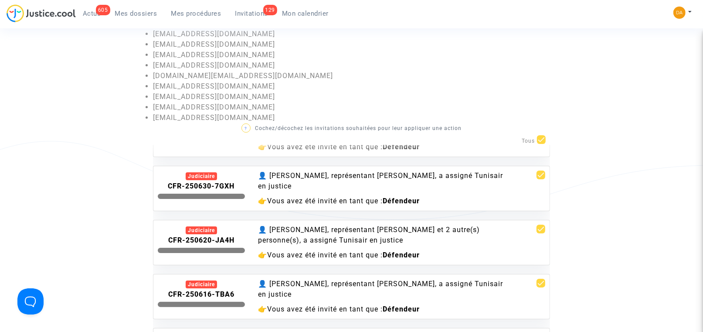
click at [195, 236] on b "CFR-250620-JA4H" at bounding box center [201, 240] width 66 height 8
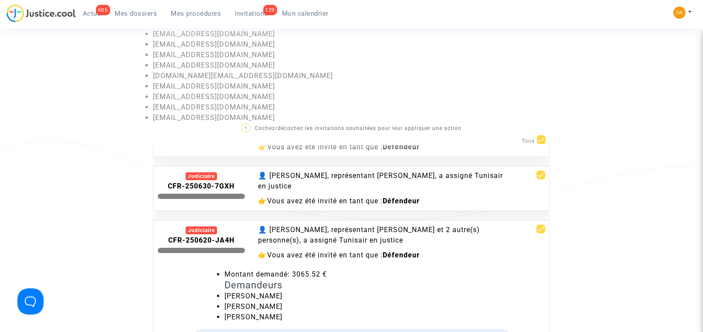
scroll to position [3007, 0]
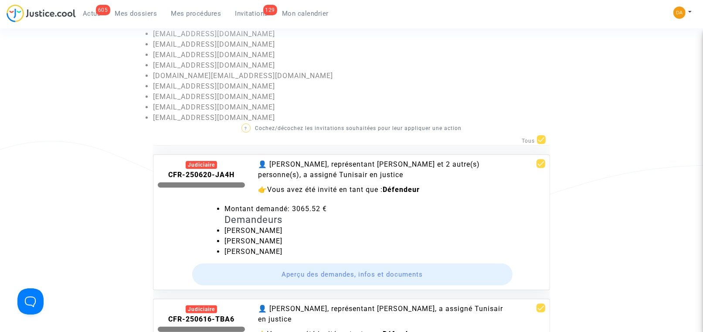
drag, startPoint x: 291, startPoint y: 197, endPoint x: 333, endPoint y: 198, distance: 42.3
click at [333, 204] on li "Montant demandé: 3065.52 €" at bounding box center [384, 209] width 321 height 10
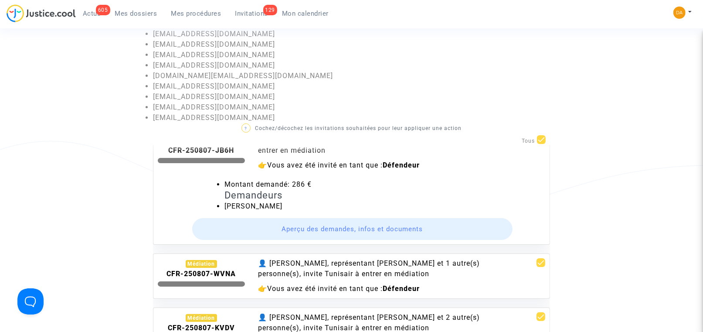
scroll to position [0, 0]
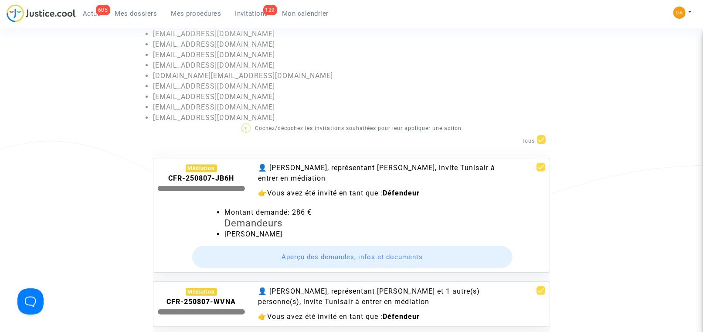
drag, startPoint x: 289, startPoint y: 211, endPoint x: 315, endPoint y: 213, distance: 26.2
click at [315, 213] on li "Montant demandé: 286 €" at bounding box center [384, 212] width 321 height 10
drag, startPoint x: 315, startPoint y: 213, endPoint x: 304, endPoint y: 217, distance: 11.9
click at [304, 217] on h4 "Demandeurs" at bounding box center [384, 222] width 321 height 11
click at [289, 210] on li "Montant demandé: 286 €" at bounding box center [384, 212] width 321 height 10
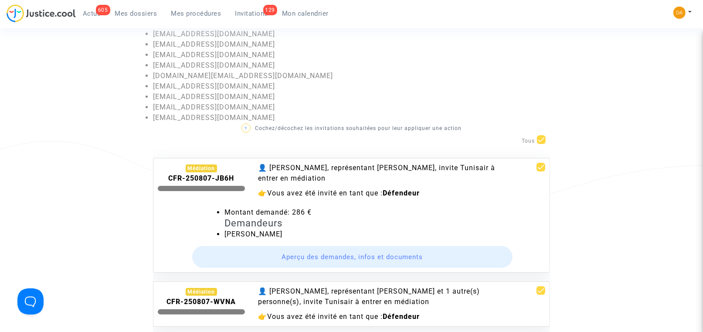
drag, startPoint x: 291, startPoint y: 211, endPoint x: 311, endPoint y: 211, distance: 19.6
click at [311, 211] on li "Montant demandé: 286 €" at bounding box center [384, 212] width 321 height 10
drag, startPoint x: 311, startPoint y: 211, endPoint x: 306, endPoint y: 220, distance: 9.9
click at [306, 220] on h4 "Demandeurs" at bounding box center [384, 222] width 321 height 11
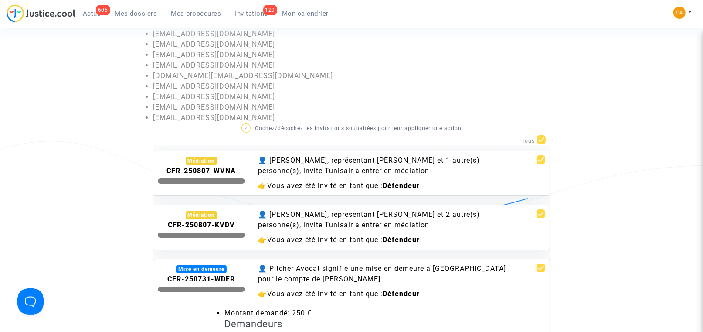
scroll to position [196, 0]
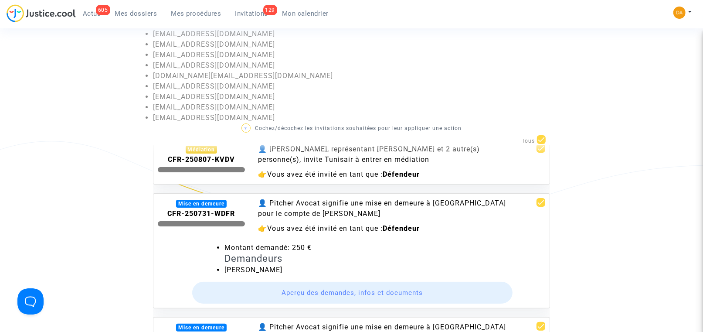
click at [196, 202] on div "Mise en demeure" at bounding box center [201, 204] width 51 height 8
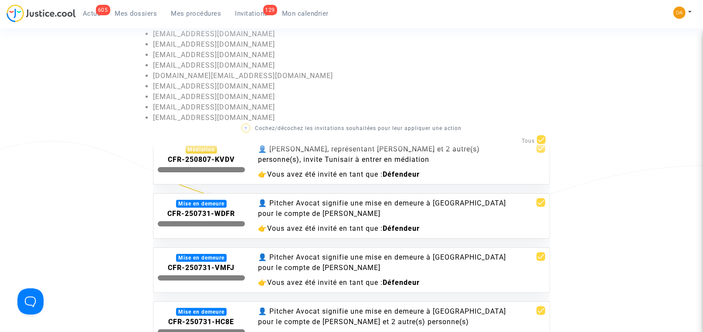
click at [296, 211] on div "👤 Pitcher Avocat signifie une mise en demeure à [GEOGRAPHIC_DATA] pour le compt…" at bounding box center [385, 208] width 254 height 21
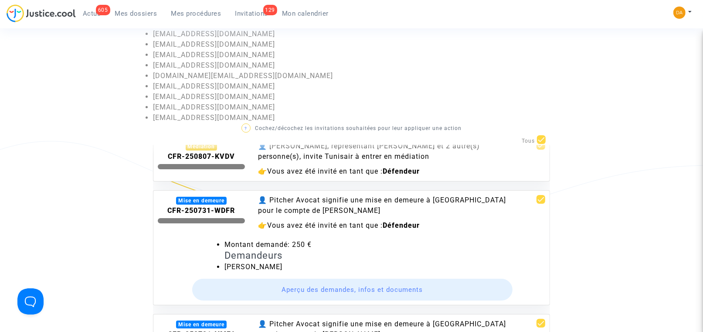
scroll to position [65, 0]
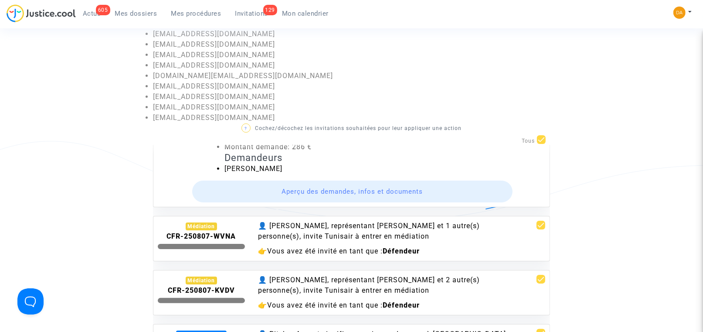
click at [200, 226] on div "Médiation" at bounding box center [202, 226] width 32 height 8
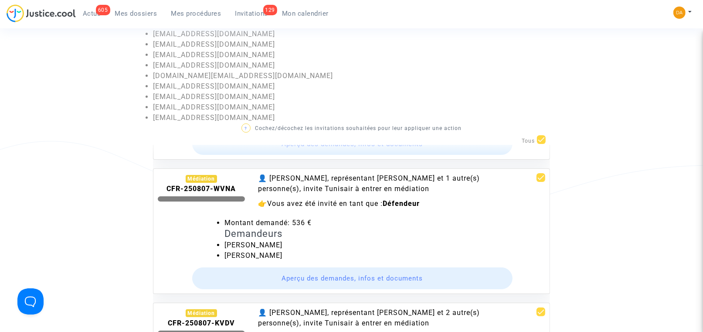
scroll to position [131, 0]
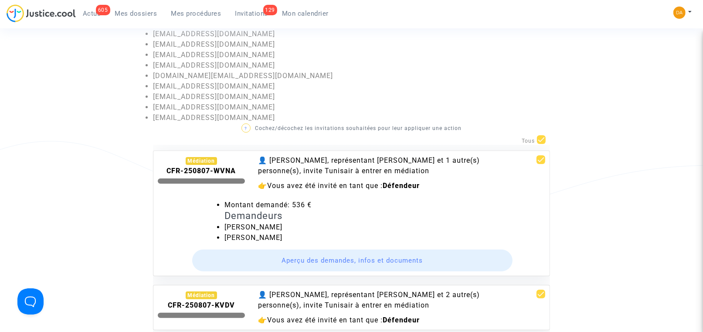
drag, startPoint x: 291, startPoint y: 201, endPoint x: 314, endPoint y: 200, distance: 23.1
click at [314, 200] on li "Montant demandé: 536 €" at bounding box center [384, 205] width 321 height 10
click at [348, 260] on button "Aperçu des demandes, infos et documents" at bounding box center [352, 260] width 321 height 22
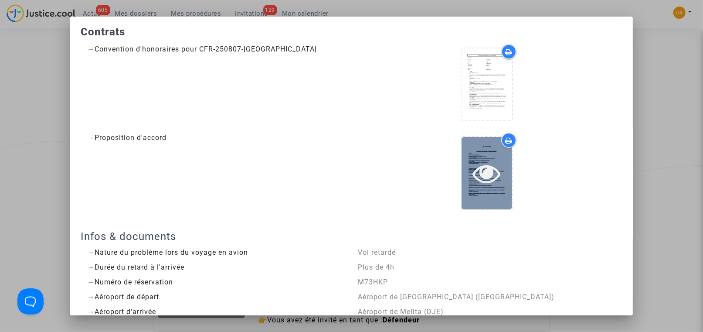
click at [480, 155] on div at bounding box center [487, 173] width 51 height 72
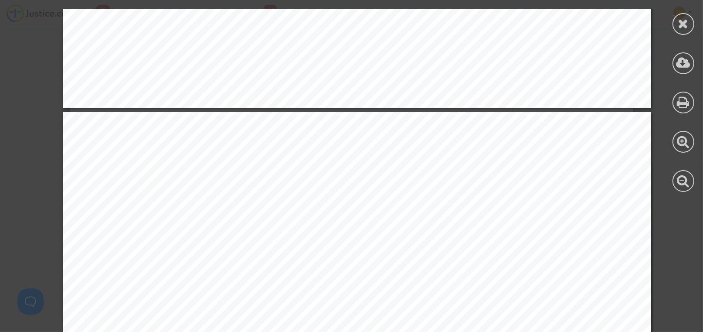
scroll to position [1699, 0]
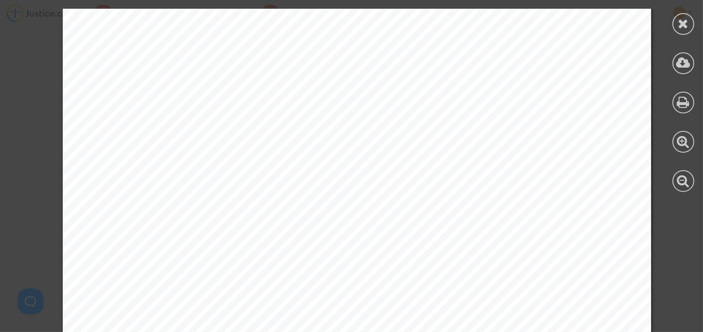
drag, startPoint x: 273, startPoint y: 111, endPoint x: 427, endPoint y: 177, distance: 167.3
click at [332, 138] on span "Pitcher Avocat" at bounding box center [360, 136] width 73 height 10
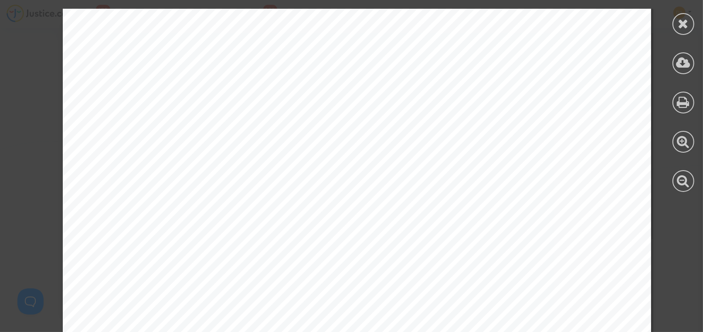
click at [328, 139] on span "Pitcher Avocat" at bounding box center [360, 136] width 73 height 10
click at [684, 19] on icon at bounding box center [683, 23] width 11 height 13
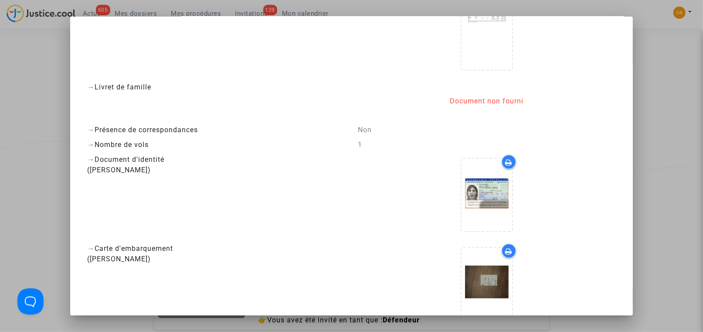
scroll to position [457, 0]
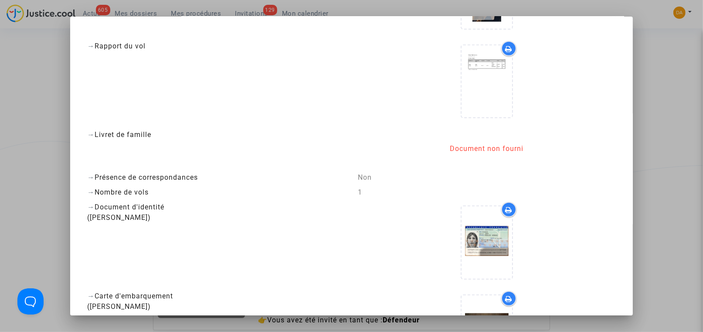
click at [652, 61] on div at bounding box center [351, 166] width 703 height 332
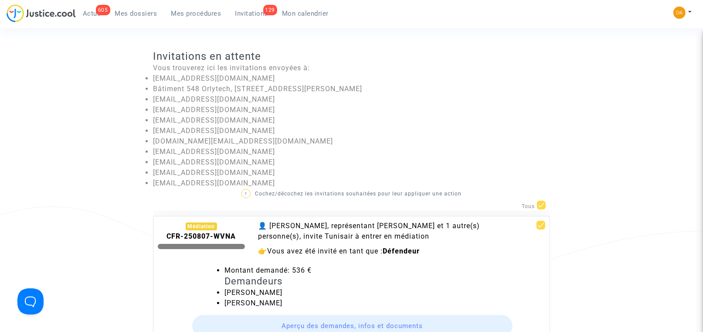
scroll to position [65, 0]
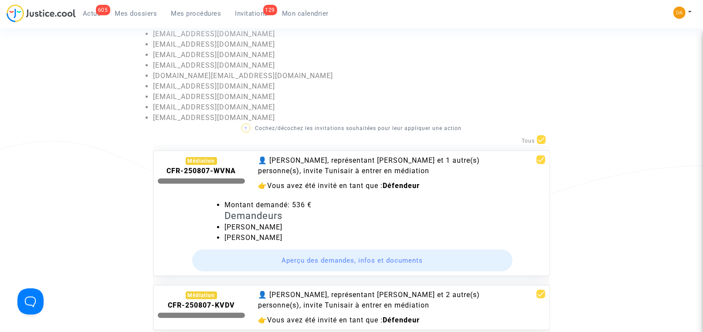
drag, startPoint x: 296, startPoint y: 205, endPoint x: 304, endPoint y: 204, distance: 8.4
click at [304, 204] on li "Montant demandé: 536 €" at bounding box center [384, 205] width 321 height 10
drag, startPoint x: 304, startPoint y: 204, endPoint x: 187, endPoint y: 211, distance: 117.5
click at [187, 211] on div at bounding box center [184, 226] width 67 height 32
drag, startPoint x: 290, startPoint y: 205, endPoint x: 315, endPoint y: 205, distance: 24.8
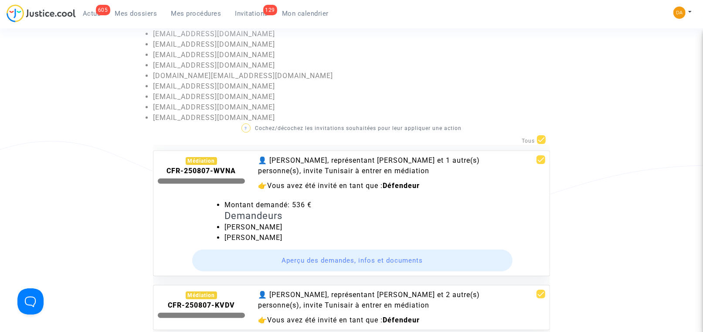
click at [315, 205] on li "Montant demandé: 536 €" at bounding box center [384, 205] width 321 height 10
drag, startPoint x: 315, startPoint y: 205, endPoint x: 300, endPoint y: 213, distance: 16.2
click at [300, 213] on h4 "Demandeurs" at bounding box center [384, 215] width 321 height 11
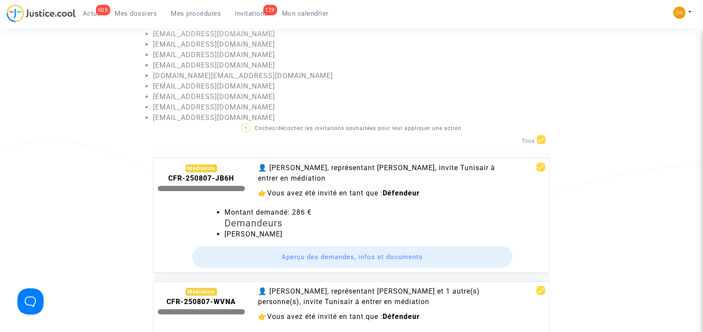
scroll to position [0, 0]
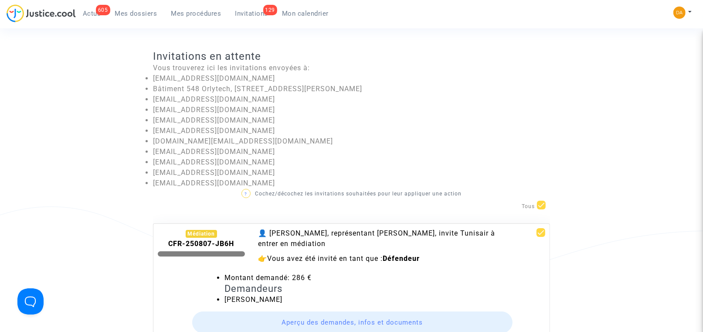
click at [131, 13] on span "Mes dossiers" at bounding box center [136, 14] width 42 height 8
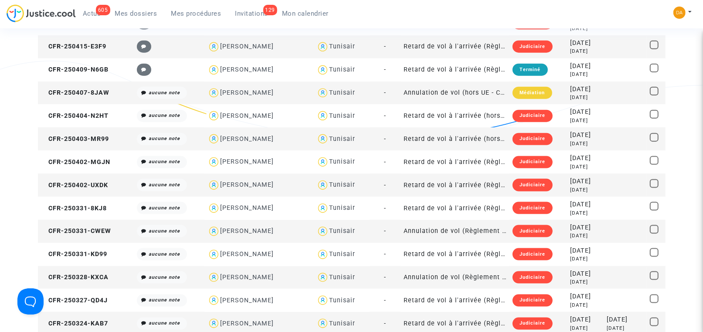
scroll to position [850, 0]
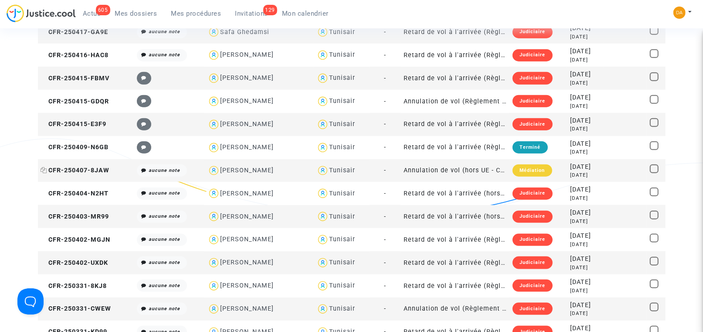
click at [106, 167] on span "CFR-250407-8JAW" at bounding box center [75, 170] width 69 height 7
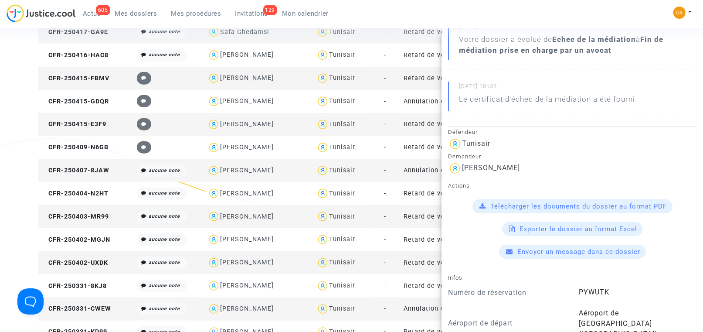
scroll to position [131, 0]
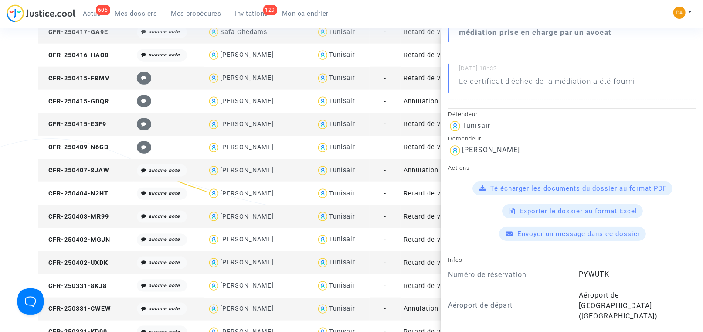
click at [566, 231] on span "Envoyer un message dans ce dossier" at bounding box center [579, 234] width 123 height 8
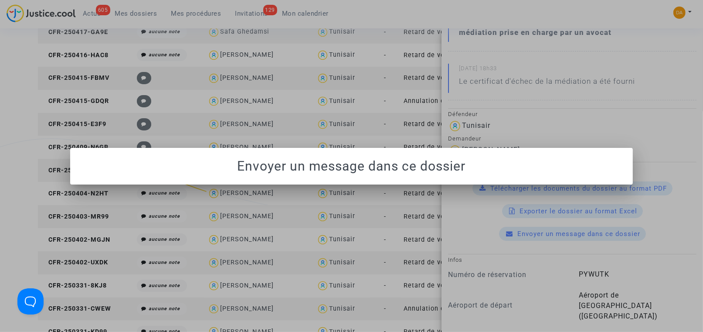
scroll to position [0, 0]
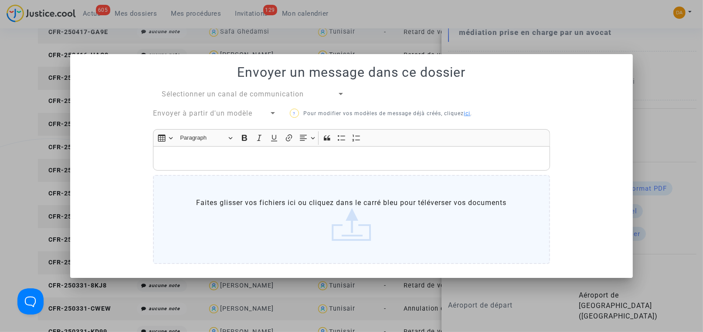
click at [341, 95] on div at bounding box center [341, 94] width 4 height 2
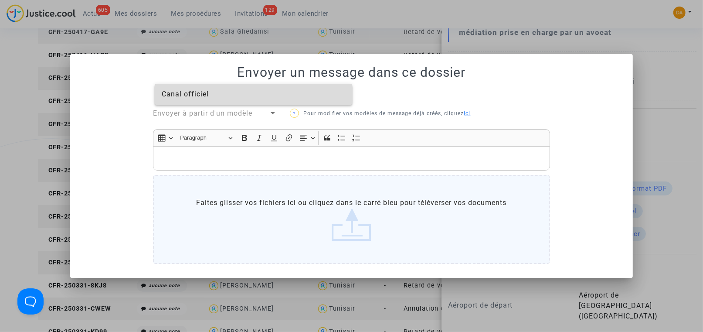
click at [186, 95] on span "Canal officiel" at bounding box center [185, 94] width 47 height 8
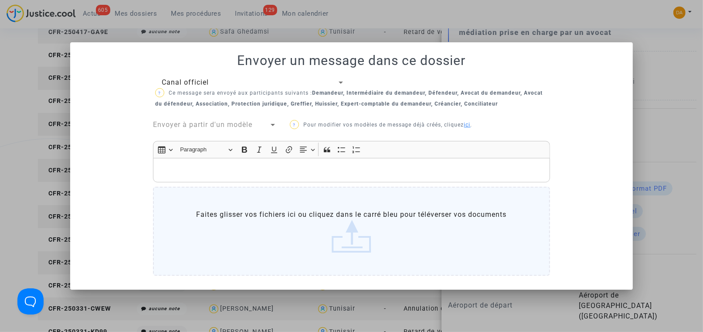
drag, startPoint x: 346, startPoint y: 95, endPoint x: 424, endPoint y: 91, distance: 78.5
click at [424, 91] on b "Demandeur, Intermédiaire du demandeur, Défendeur, Avocat du demandeur, Avocat d…" at bounding box center [348, 98] width 387 height 17
drag, startPoint x: 424, startPoint y: 91, endPoint x: 440, endPoint y: 95, distance: 16.1
click at [440, 95] on b "Demandeur, Intermédiaire du demandeur, Défendeur, Avocat du demandeur, Avocat d…" at bounding box center [348, 98] width 387 height 17
drag, startPoint x: 460, startPoint y: 92, endPoint x: 532, endPoint y: 91, distance: 71.9
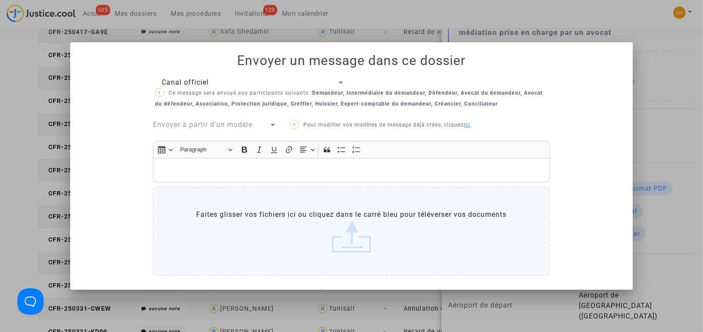
click at [532, 91] on b "Demandeur, Intermédiaire du demandeur, Défendeur, Avocat du demandeur, Avocat d…" at bounding box center [348, 98] width 387 height 17
drag, startPoint x: 232, startPoint y: 102, endPoint x: 497, endPoint y: 103, distance: 265.0
click at [497, 103] on b "Demandeur, Intermédiaire du demandeur, Défendeur, Avocat du demandeur, Avocat d…" at bounding box center [348, 98] width 387 height 17
click at [485, 101] on b "Demandeur, Intermédiaire du demandeur, Défendeur, Avocat du demandeur, Avocat d…" at bounding box center [348, 98] width 387 height 17
click at [472, 104] on b "Demandeur, Intermédiaire du demandeur, Défendeur, Avocat du demandeur, Avocat d…" at bounding box center [348, 98] width 387 height 17
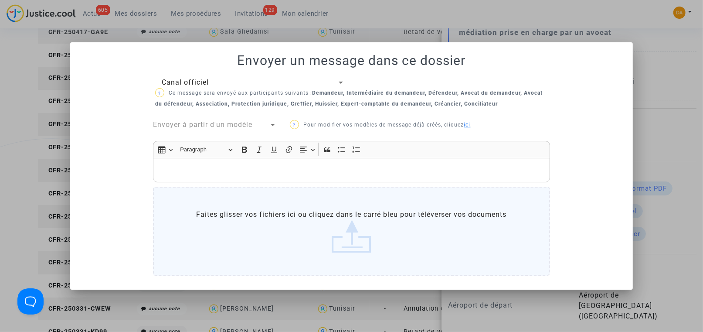
click at [472, 104] on b "Demandeur, Intermédiaire du demandeur, Défendeur, Avocat du demandeur, Avocat d…" at bounding box center [348, 98] width 387 height 17
click at [235, 163] on div "Rich Text Editor, main" at bounding box center [351, 170] width 397 height 24
click at [273, 127] on div at bounding box center [273, 124] width 8 height 10
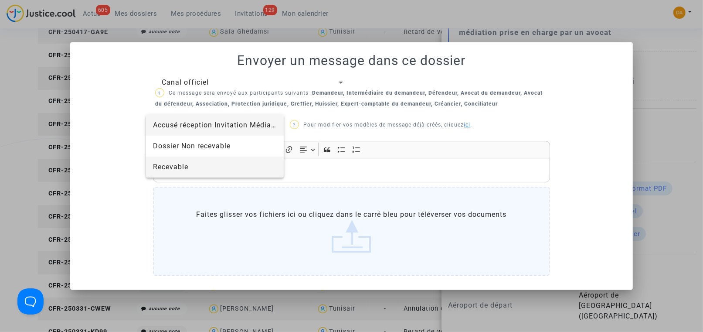
click at [174, 165] on span "Recevable" at bounding box center [170, 167] width 35 height 8
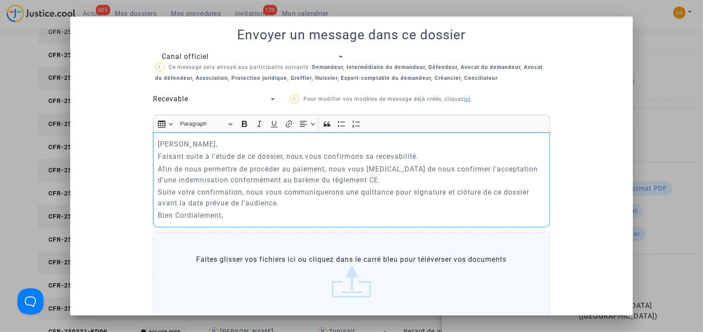
drag, startPoint x: 343, startPoint y: 193, endPoint x: 390, endPoint y: 190, distance: 46.7
click at [390, 190] on p "Suite votre confirmation, nous vous communiquerons une quittance pour signature…" at bounding box center [352, 198] width 388 height 22
click at [420, 190] on p "Suite votre confirmation, nous vous communiquerons une quittance pour signature…" at bounding box center [352, 198] width 388 height 22
click at [271, 99] on div at bounding box center [273, 99] width 4 height 2
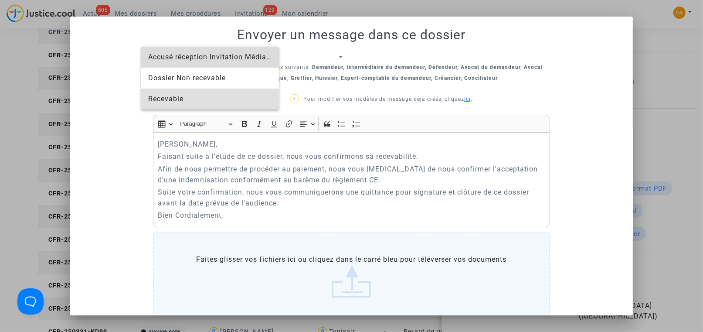
click at [191, 56] on span "Accusé réception Invitation Médiation" at bounding box center [214, 57] width 132 height 8
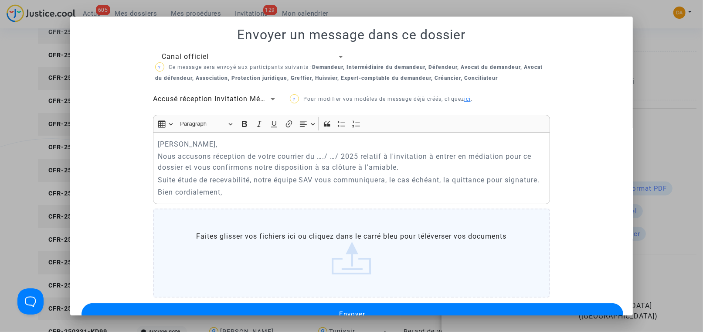
click at [659, 72] on div at bounding box center [351, 166] width 703 height 332
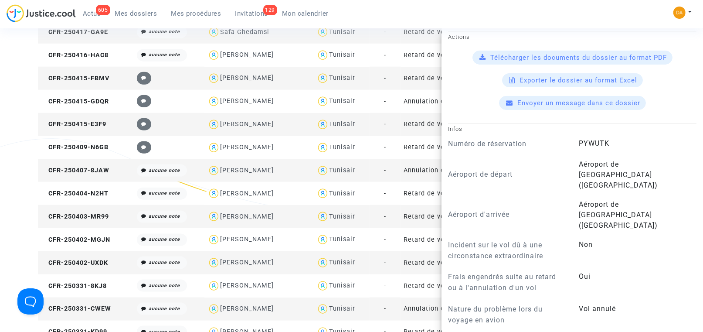
scroll to position [326, 0]
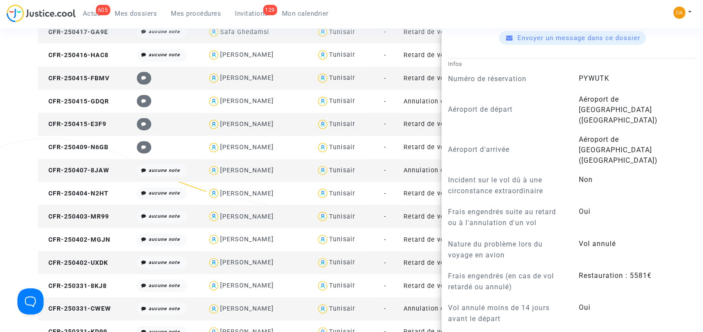
click at [367, 13] on div "605 Actus Mes dossiers Mes procédures 129 Invitations Mon calendrier Mon profil…" at bounding box center [351, 16] width 703 height 24
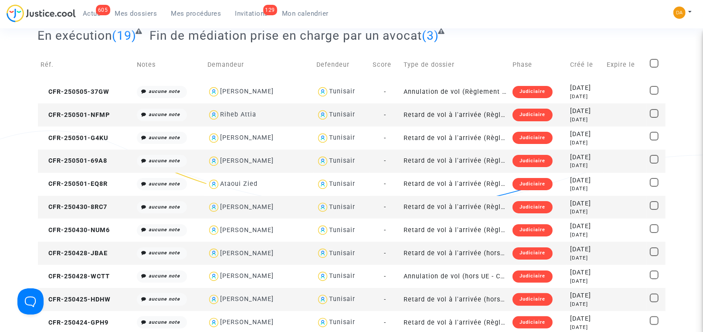
scroll to position [0, 0]
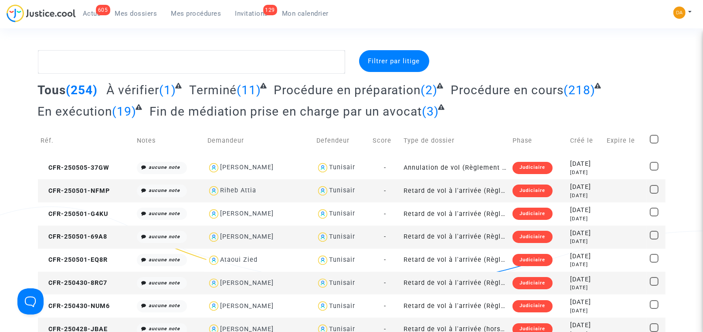
click at [294, 15] on span "Mon calendrier" at bounding box center [305, 14] width 47 height 8
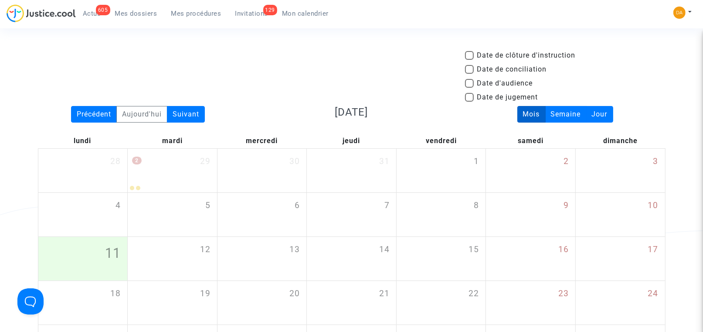
click at [472, 84] on span at bounding box center [469, 83] width 9 height 9
click at [469, 88] on input "Date d'audience" at bounding box center [469, 88] width 0 height 0
checkbox input "true"
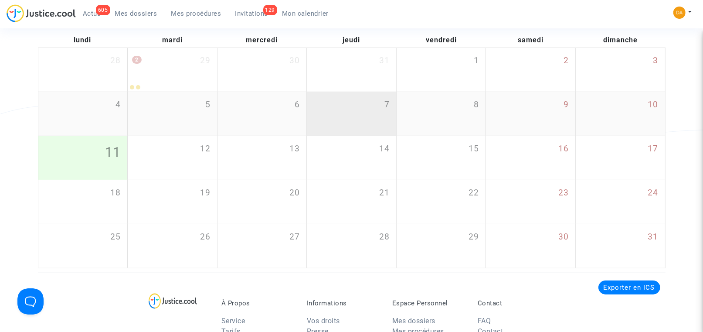
scroll to position [65, 0]
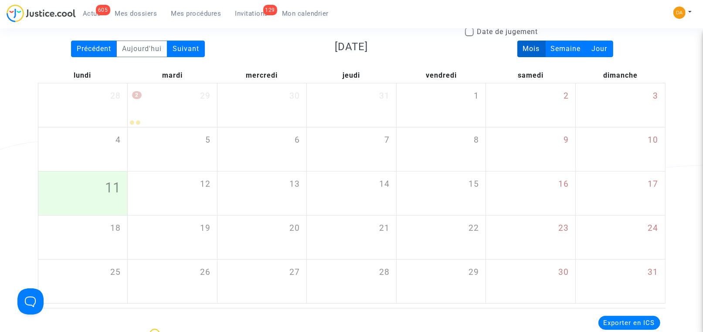
click at [526, 47] on div "Mois" at bounding box center [531, 49] width 28 height 17
click at [186, 50] on div "Suivant" at bounding box center [186, 49] width 38 height 17
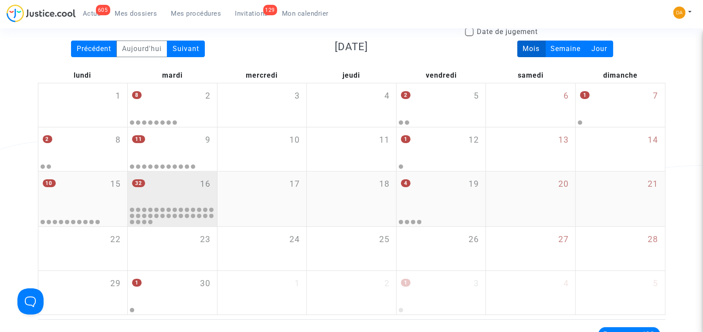
click at [143, 190] on div "32 16" at bounding box center [172, 188] width 89 height 34
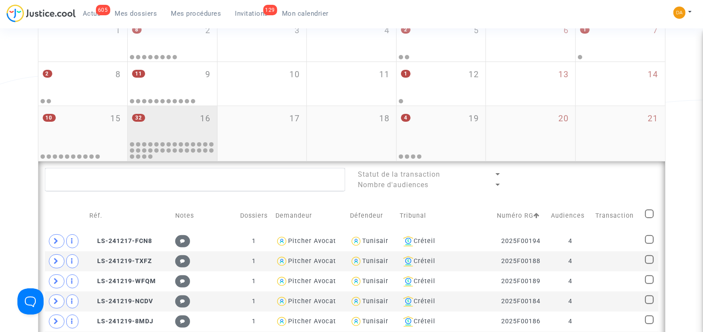
scroll to position [65, 0]
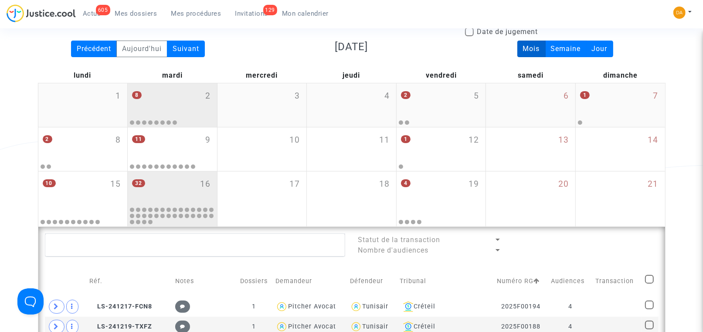
click at [167, 105] on div "8 2" at bounding box center [172, 100] width 89 height 34
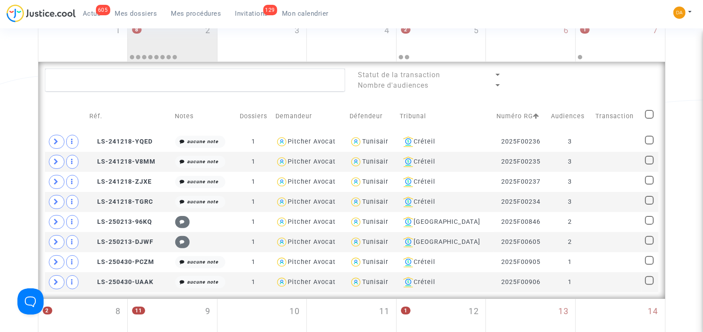
scroll to position [65, 0]
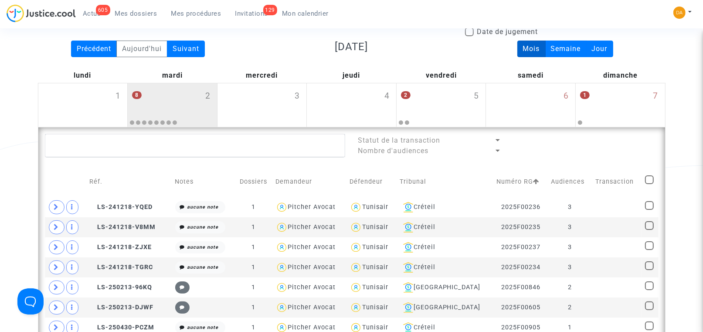
click at [26, 88] on div "Date de clôture d'instruction Date de conciliation Date d'audience Date de juge…" at bounding box center [351, 268] width 703 height 567
click at [682, 139] on div "Date de clôture d'instruction Date de conciliation Date d'audience Date de juge…" at bounding box center [351, 268] width 703 height 567
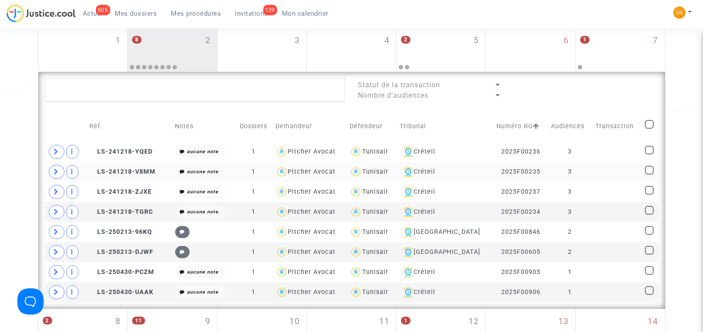
scroll to position [0, 0]
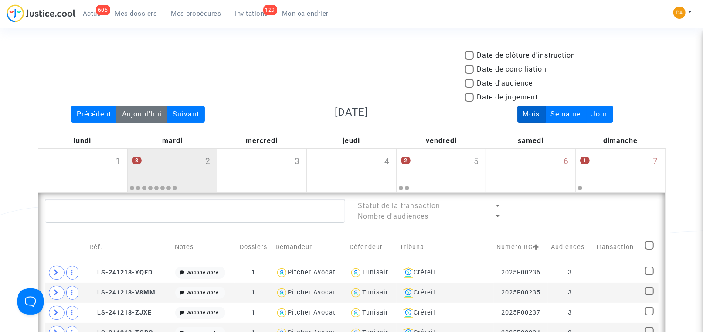
click at [133, 112] on div "Aujourd'hui" at bounding box center [141, 114] width 51 height 17
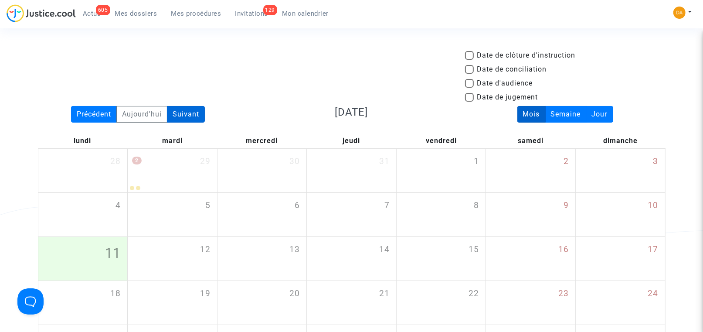
click at [197, 111] on div "Suivant" at bounding box center [186, 114] width 38 height 17
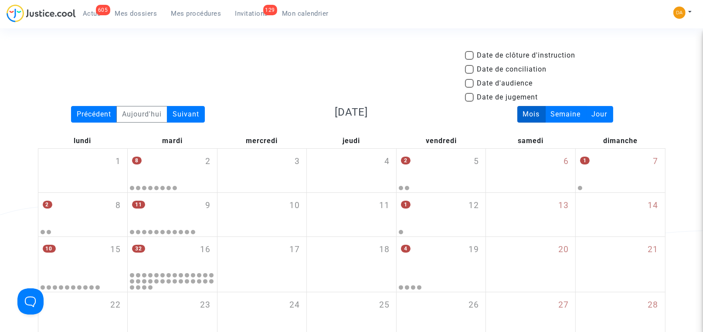
click at [126, 16] on span "Mes dossiers" at bounding box center [136, 14] width 42 height 8
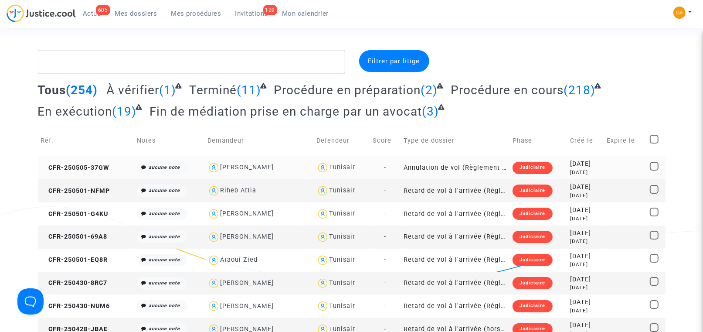
click at [513, 168] on div "Judiciaire" at bounding box center [533, 168] width 40 height 12
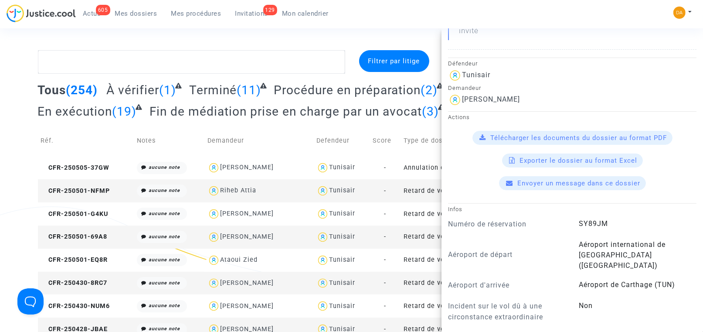
scroll to position [262, 0]
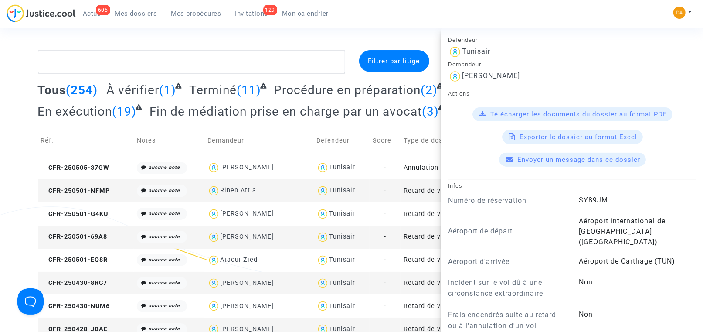
click at [567, 110] on span "Télécharger les documents du dossier au format PDF" at bounding box center [579, 114] width 177 height 8
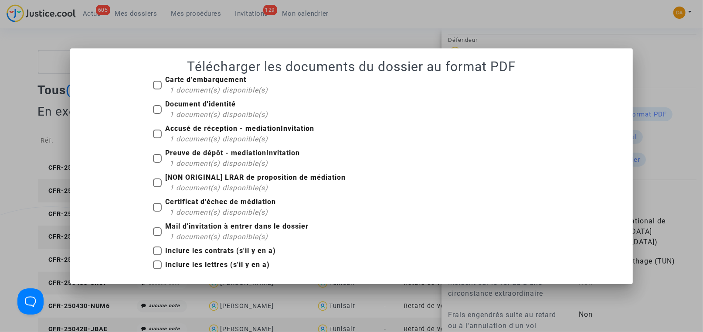
click at [650, 69] on div at bounding box center [351, 166] width 703 height 332
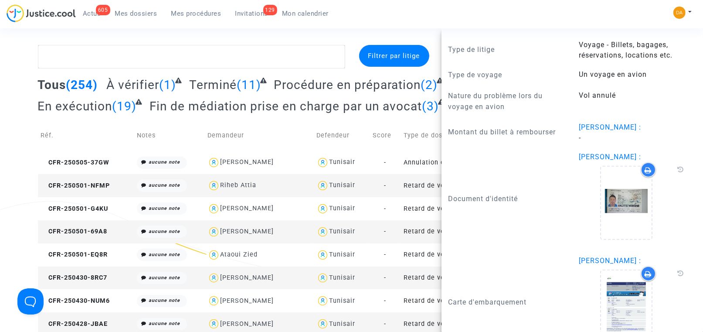
scroll to position [0, 0]
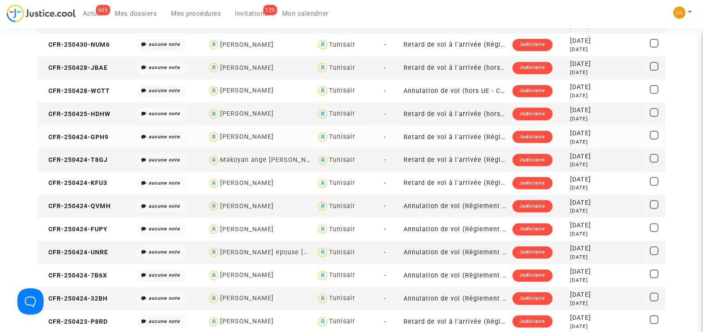
scroll to position [262, 0]
click at [412, 91] on td "Annulation de vol (hors UE - Convention de [GEOGRAPHIC_DATA])" at bounding box center [455, 90] width 109 height 23
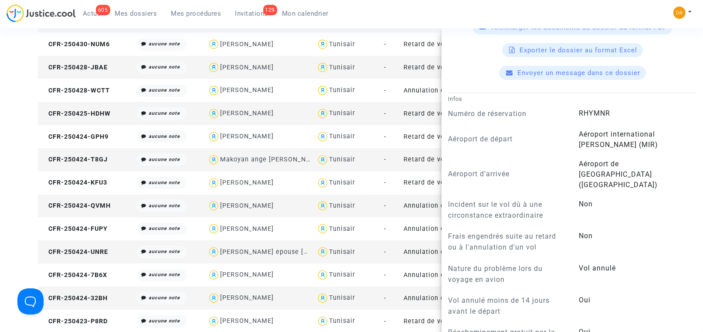
scroll to position [142, 0]
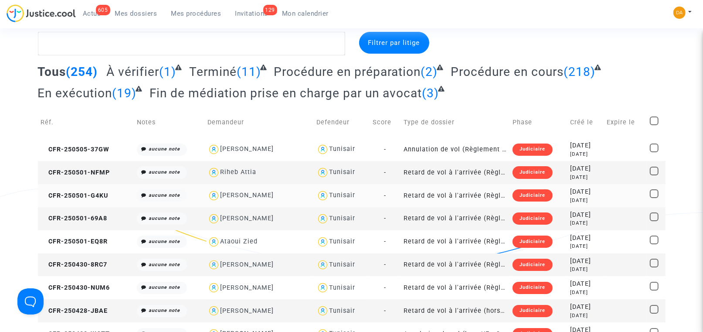
scroll to position [0, 0]
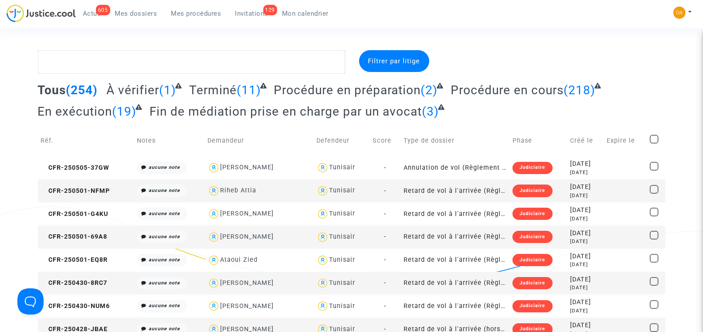
click at [252, 11] on span "Invitations" at bounding box center [251, 14] width 33 height 8
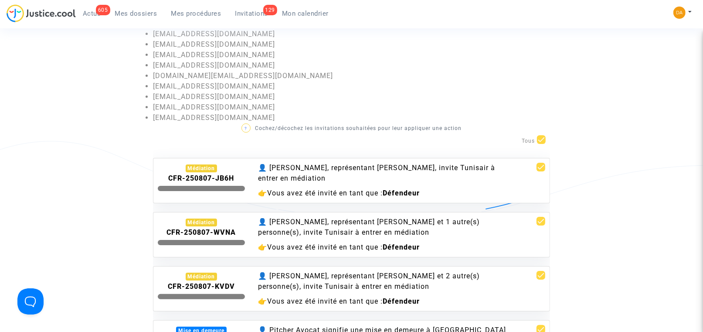
click at [136, 12] on span "Mes dossiers" at bounding box center [136, 14] width 42 height 8
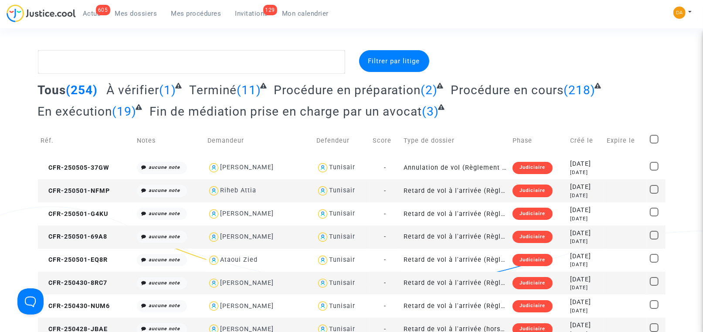
click at [254, 14] on span "Invitations" at bounding box center [251, 14] width 33 height 8
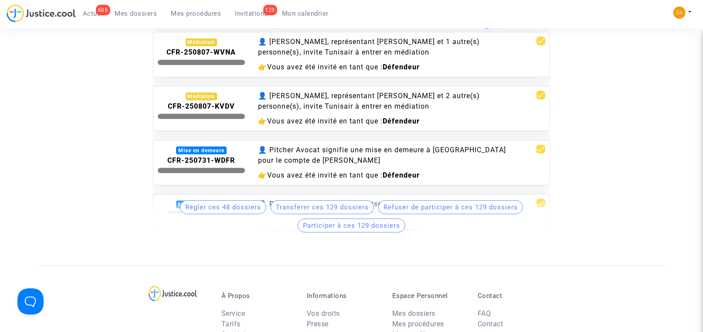
scroll to position [262, 0]
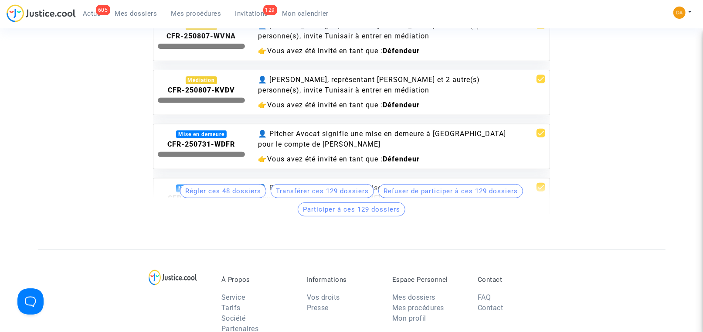
click at [198, 143] on b "CFR-250731-WDFR" at bounding box center [201, 144] width 68 height 8
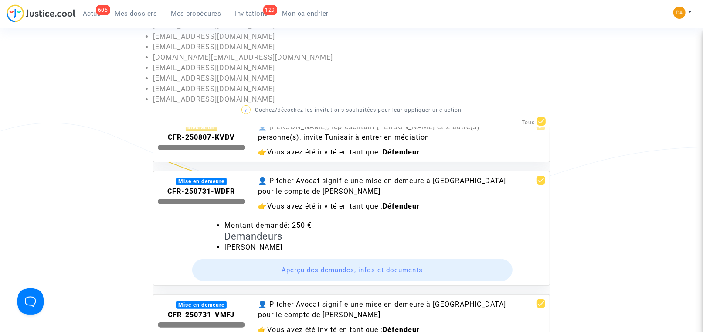
scroll to position [0, 0]
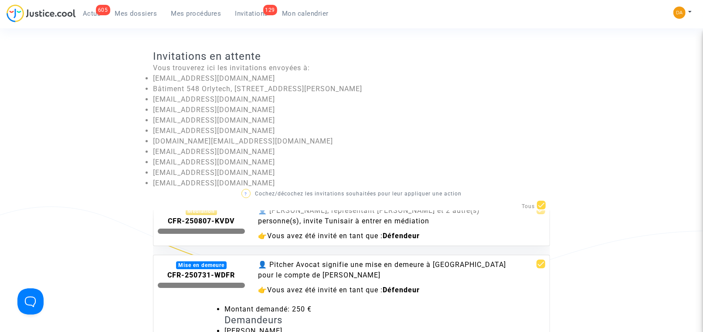
click at [142, 13] on span "Mes dossiers" at bounding box center [136, 14] width 42 height 8
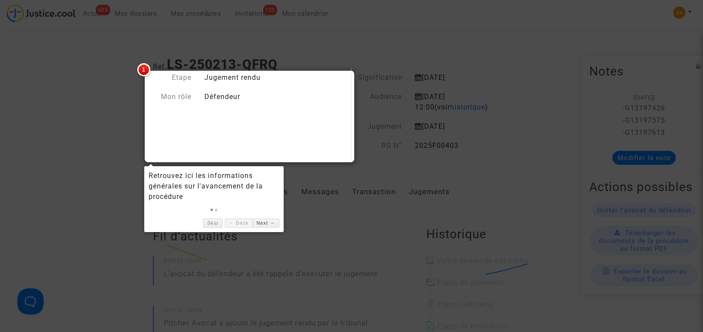
click at [76, 135] on div at bounding box center [351, 166] width 703 height 332
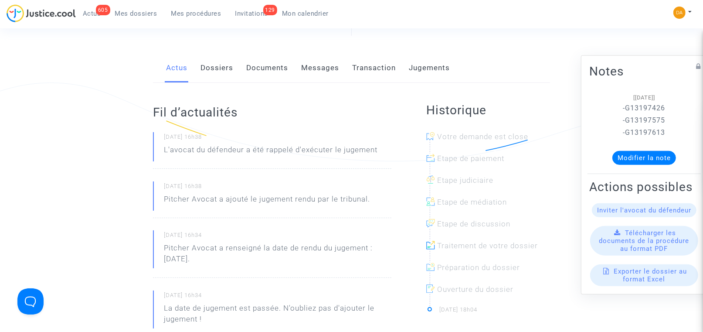
scroll to position [131, 0]
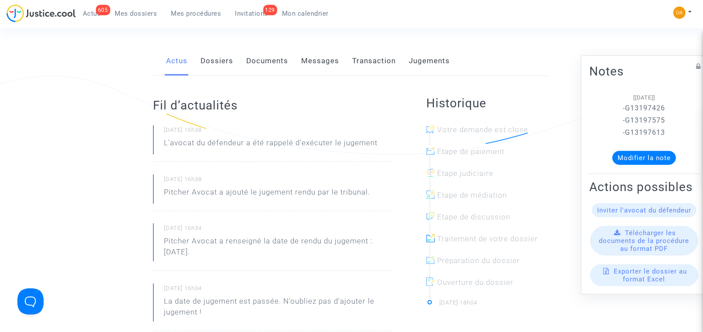
click at [630, 248] on span "Télécharger les documents de la procédure au format PDF" at bounding box center [644, 241] width 90 height 24
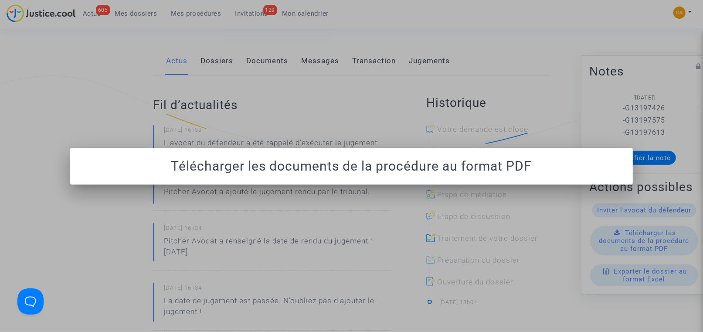
scroll to position [0, 0]
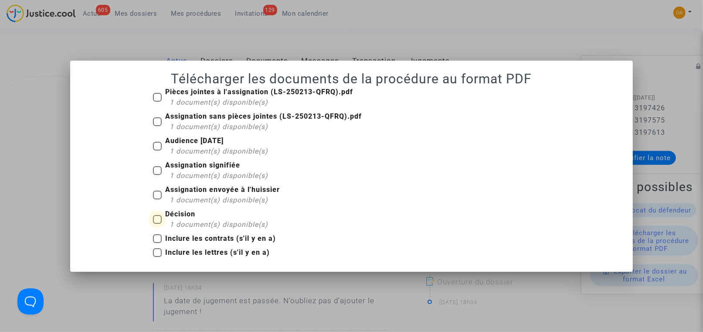
click at [194, 214] on b "Décision" at bounding box center [180, 214] width 30 height 8
click at [157, 224] on input "Décision 1 document(s) disponible(s)" at bounding box center [157, 224] width 0 height 0
checkbox input "true"
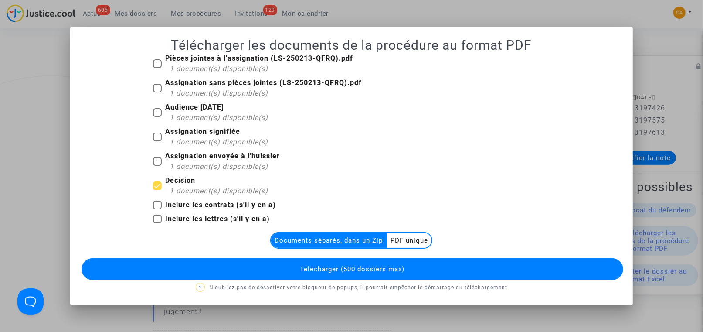
click at [418, 240] on multi-toggle-item "PDF unique" at bounding box center [409, 240] width 44 height 15
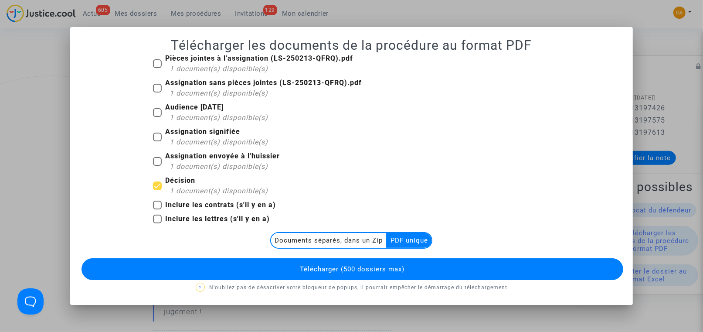
click at [366, 269] on span "Télécharger (500 dossiers max)" at bounding box center [352, 269] width 105 height 8
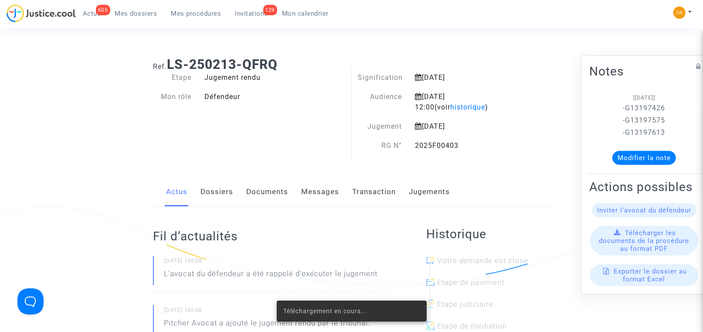
scroll to position [131, 0]
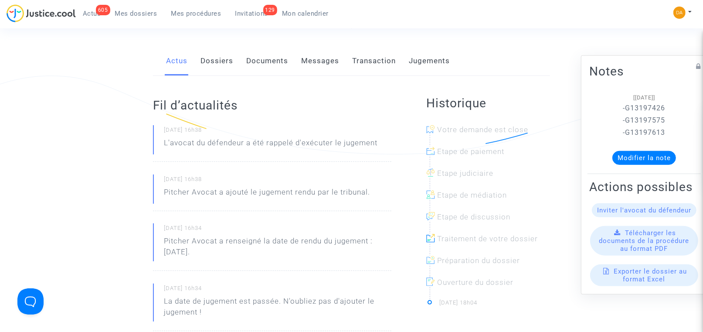
click at [251, 14] on span "Invitations" at bounding box center [251, 14] width 33 height 8
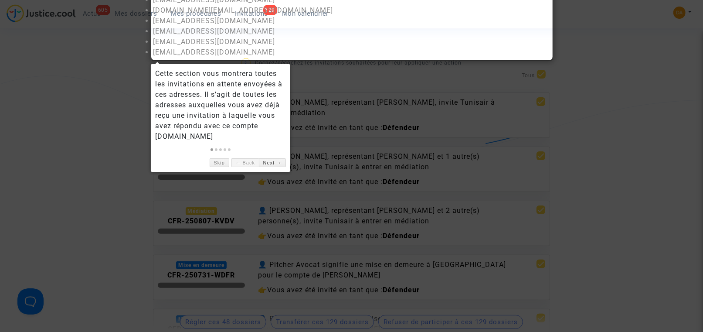
click at [78, 87] on div at bounding box center [351, 166] width 703 height 332
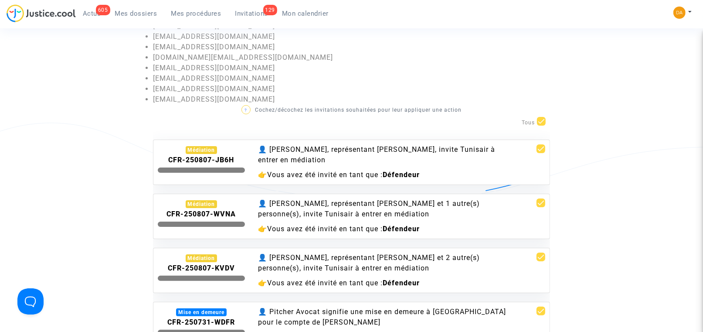
scroll to position [65, 0]
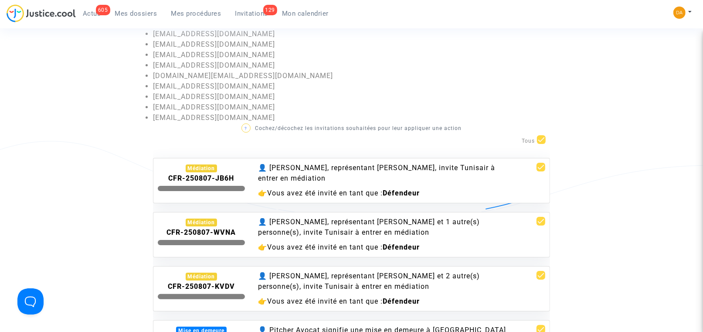
click at [217, 180] on b "CFR-250807-JB6H" at bounding box center [201, 178] width 66 height 8
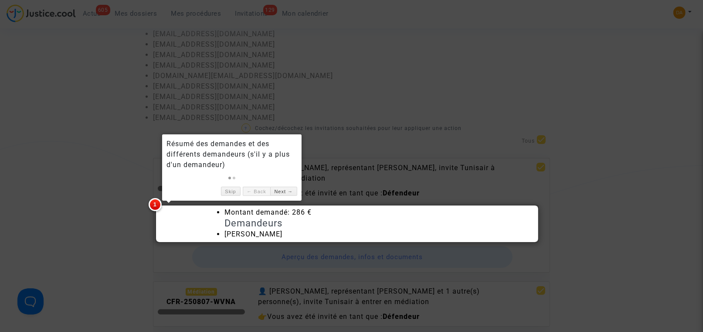
click at [65, 211] on div at bounding box center [351, 166] width 703 height 332
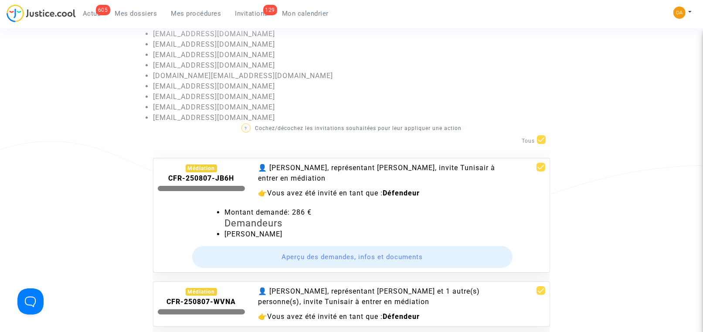
click at [333, 256] on button "Aperçu des demandes, infos et documents" at bounding box center [352, 257] width 321 height 22
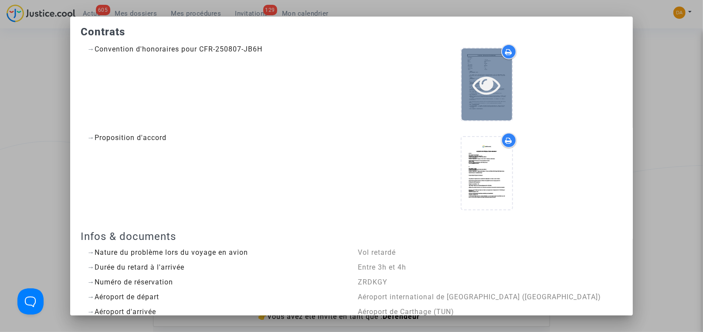
click at [477, 100] on div at bounding box center [487, 84] width 51 height 72
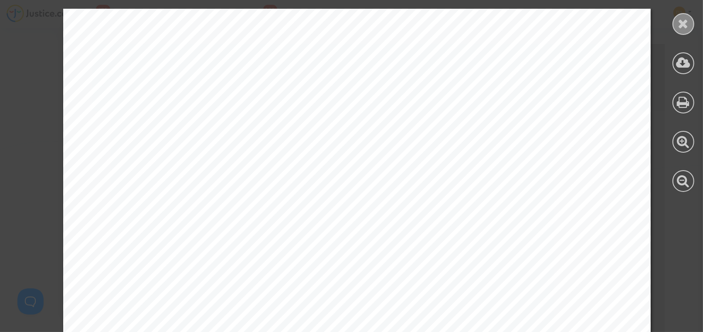
click at [688, 20] on icon at bounding box center [683, 23] width 11 height 13
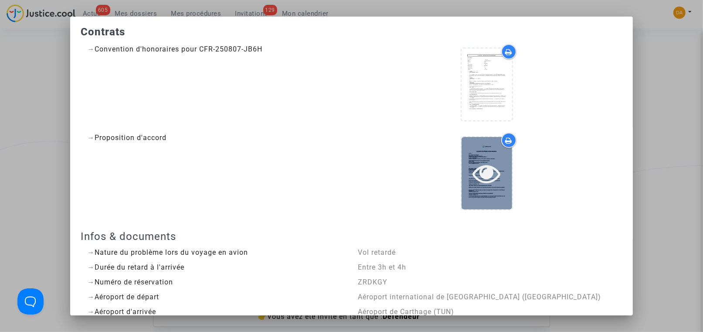
click at [476, 180] on icon at bounding box center [487, 173] width 28 height 28
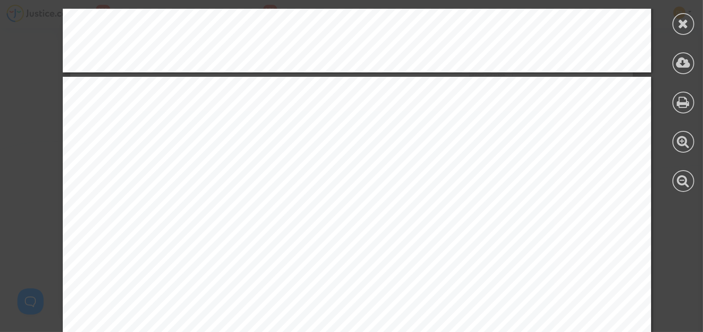
scroll to position [1504, 0]
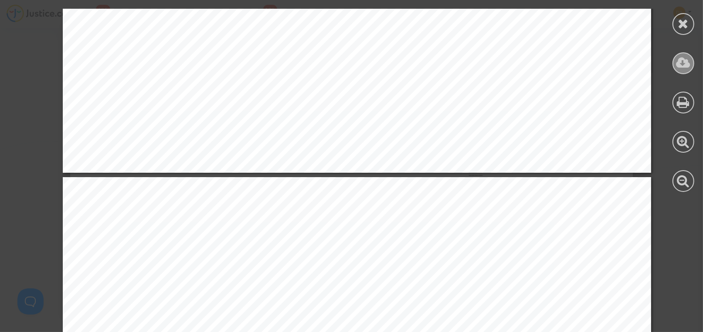
click at [683, 61] on icon at bounding box center [683, 62] width 14 height 13
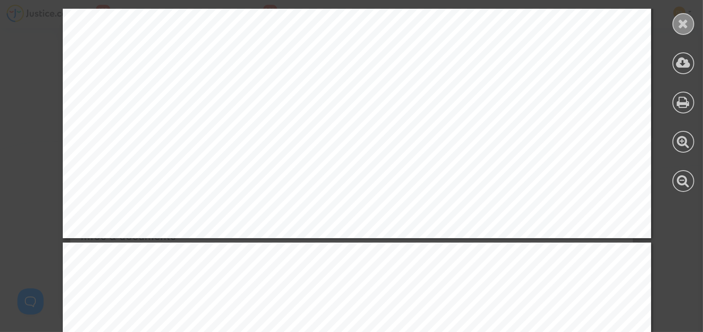
click at [681, 17] on icon at bounding box center [683, 23] width 11 height 13
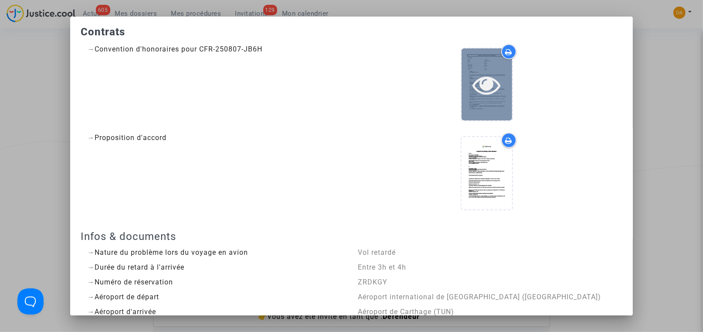
click at [491, 80] on icon at bounding box center [487, 85] width 28 height 28
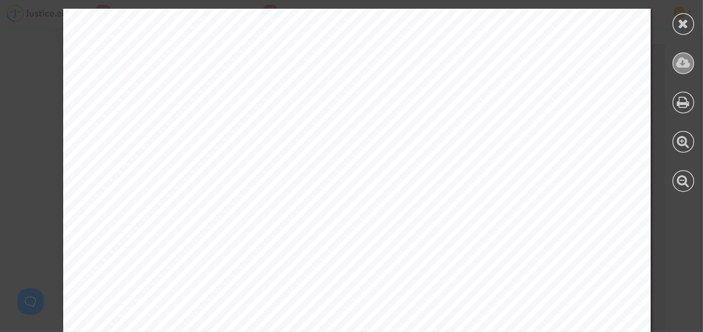
click at [687, 65] on icon at bounding box center [683, 62] width 14 height 13
